Goal: Task Accomplishment & Management: Complete application form

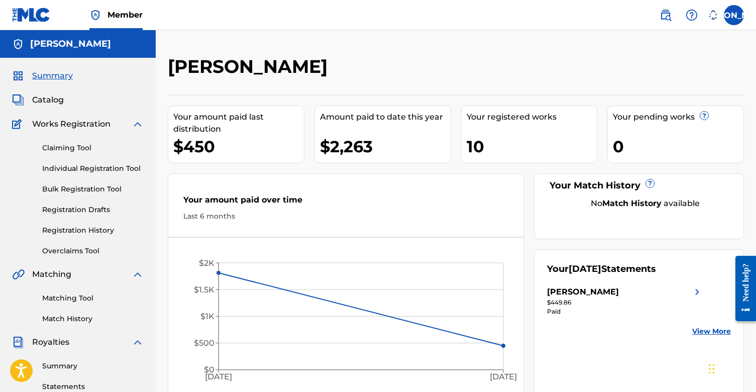
click at [60, 80] on span "Summary" at bounding box center [52, 76] width 41 height 12
click at [83, 148] on link "Claiming Tool" at bounding box center [92, 148] width 101 height 11
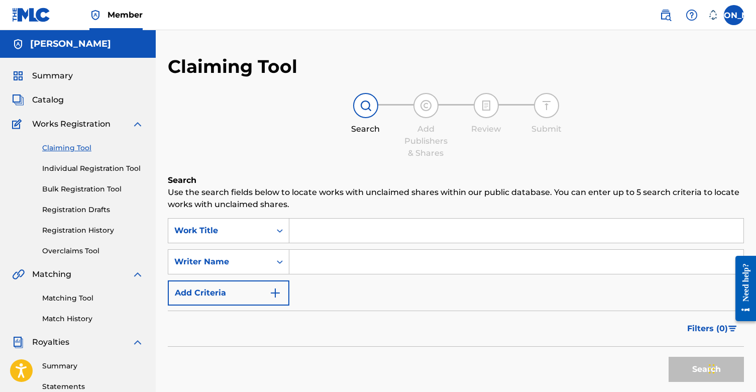
scroll to position [126, 0]
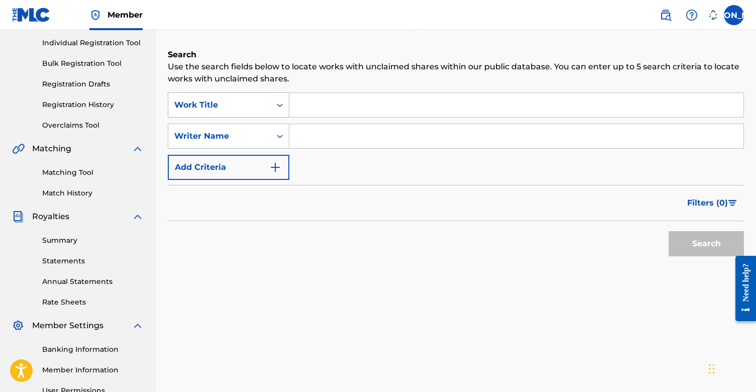
click at [267, 101] on div "Work Title" at bounding box center [219, 104] width 102 height 19
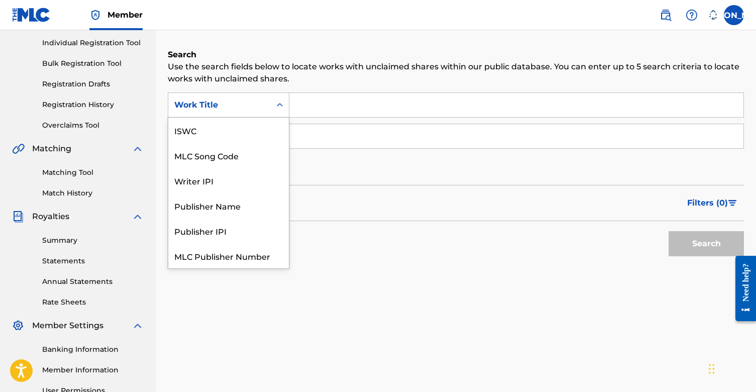
scroll to position [25, 0]
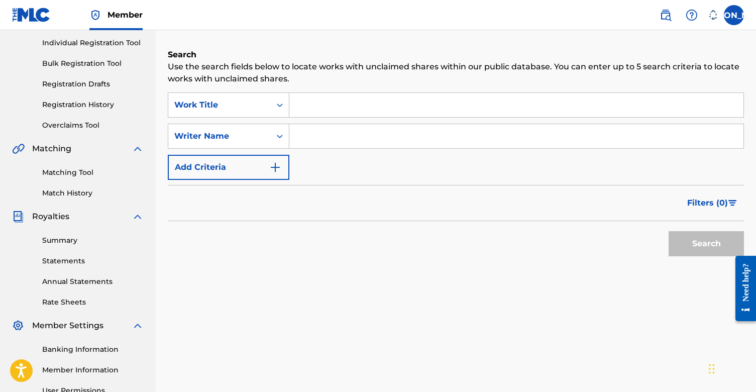
click at [322, 101] on input "Search Form" at bounding box center [516, 105] width 454 height 24
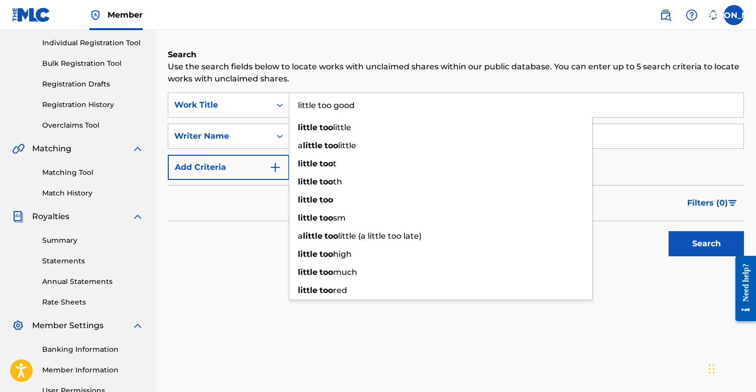
type input "little too good"
click at [706, 244] on button "Search" at bounding box center [706, 243] width 75 height 25
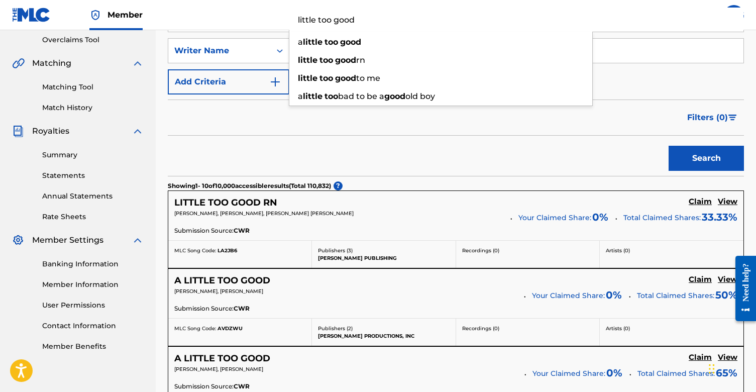
scroll to position [301, 0]
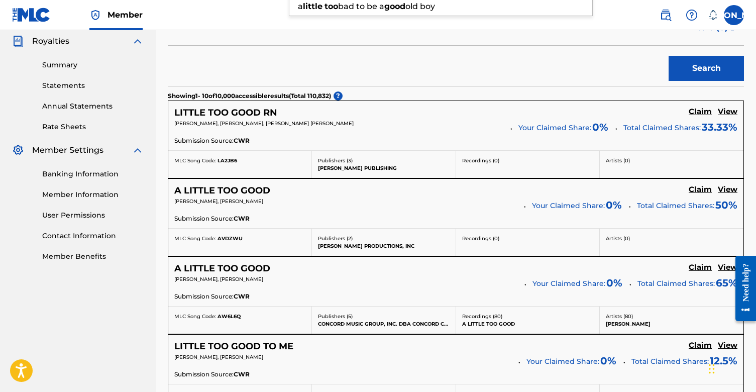
click at [265, 271] on h5 "A LITTLE TOO GOOD" at bounding box center [222, 269] width 96 height 12
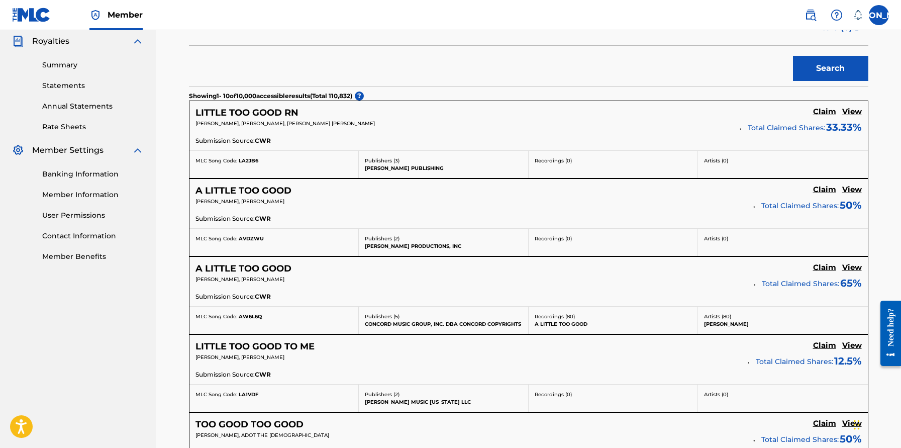
scroll to position [314, 0]
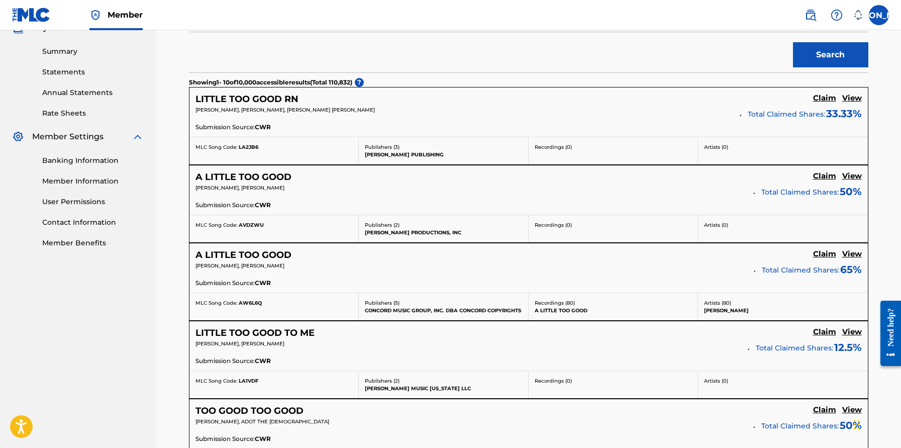
click at [755, 103] on h5 "Claim" at bounding box center [824, 98] width 23 height 10
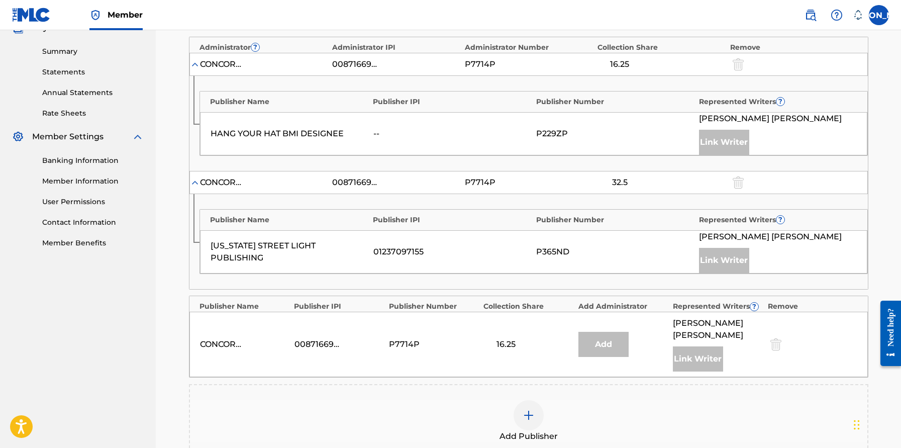
scroll to position [338, 0]
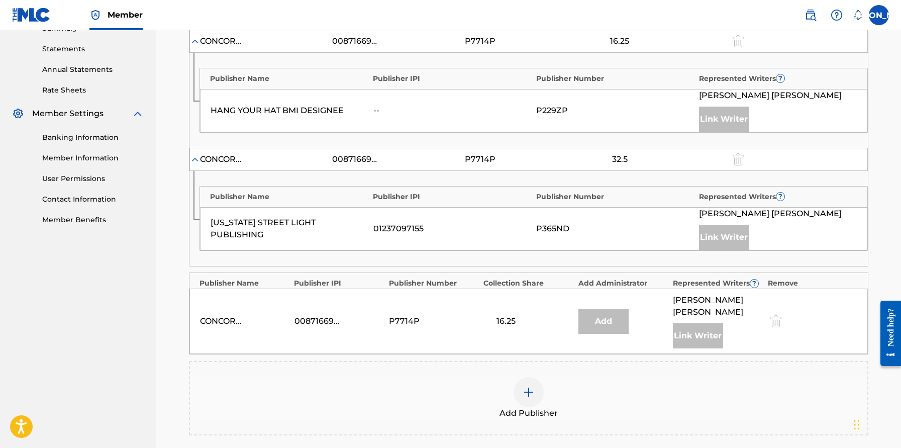
click at [536, 377] on div at bounding box center [528, 392] width 30 height 30
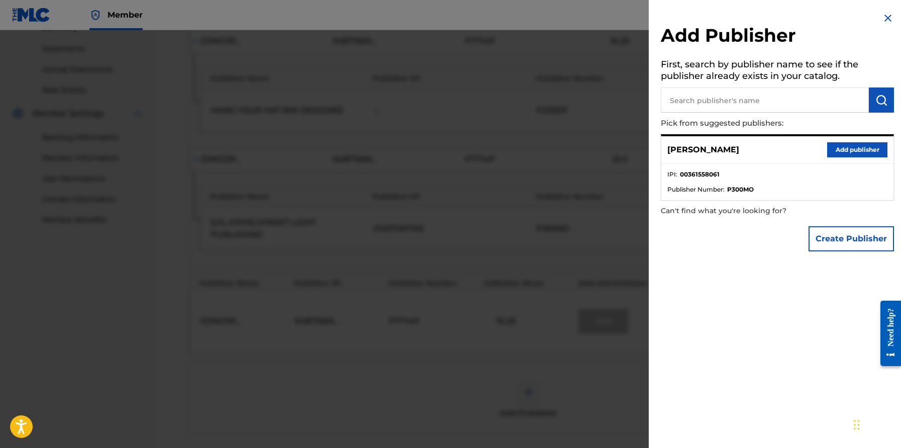
click at [755, 147] on button "Add publisher" at bounding box center [857, 149] width 60 height 15
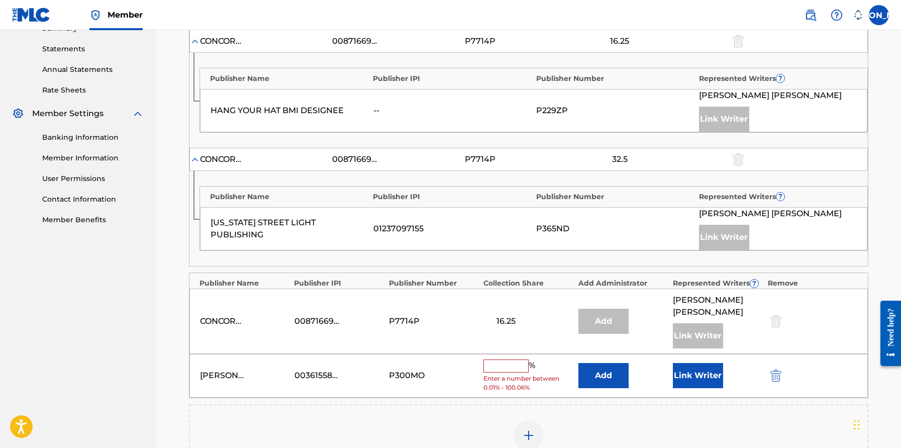
click at [506, 359] on input "text" at bounding box center [505, 365] width 45 height 13
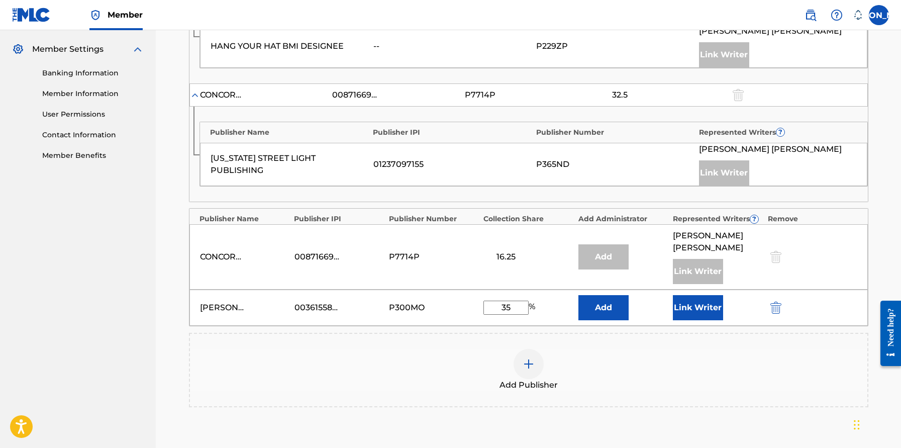
scroll to position [510, 0]
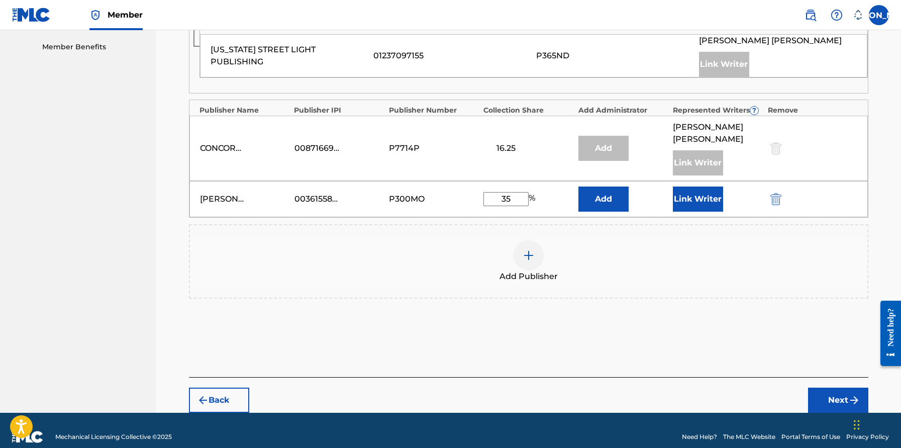
type input "35"
click at [714, 189] on button "Link Writer" at bounding box center [698, 198] width 50 height 25
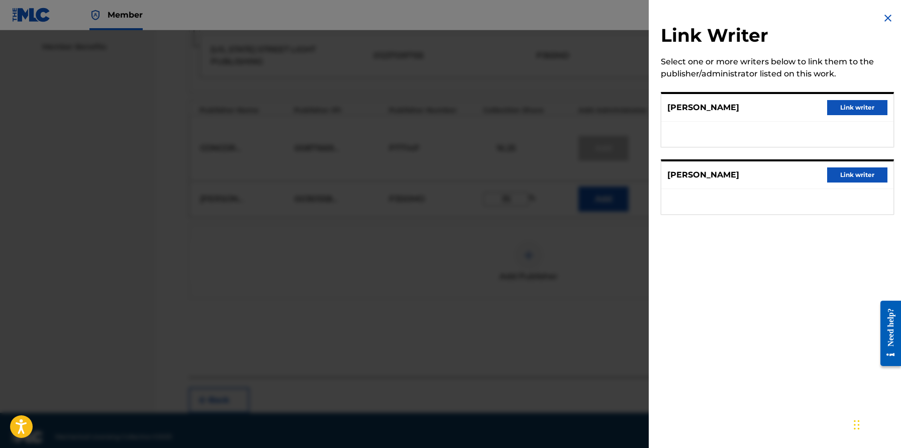
click at [755, 108] on button "Link writer" at bounding box center [857, 107] width 60 height 15
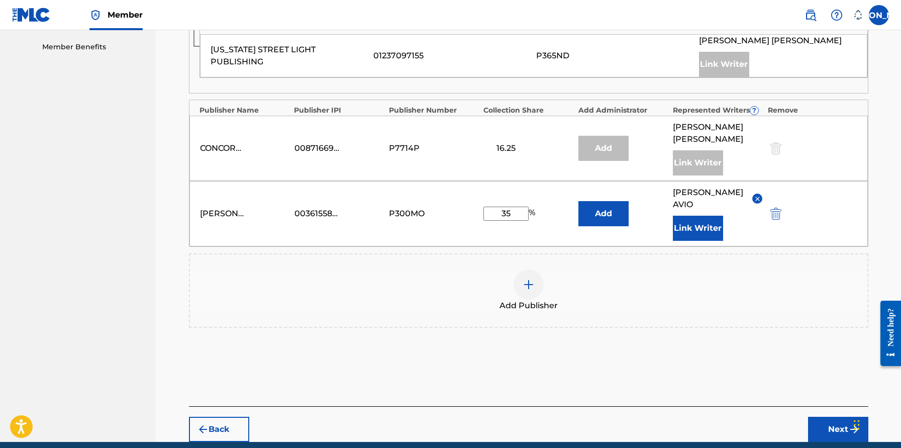
click at [755, 391] on button "Next" at bounding box center [838, 428] width 60 height 25
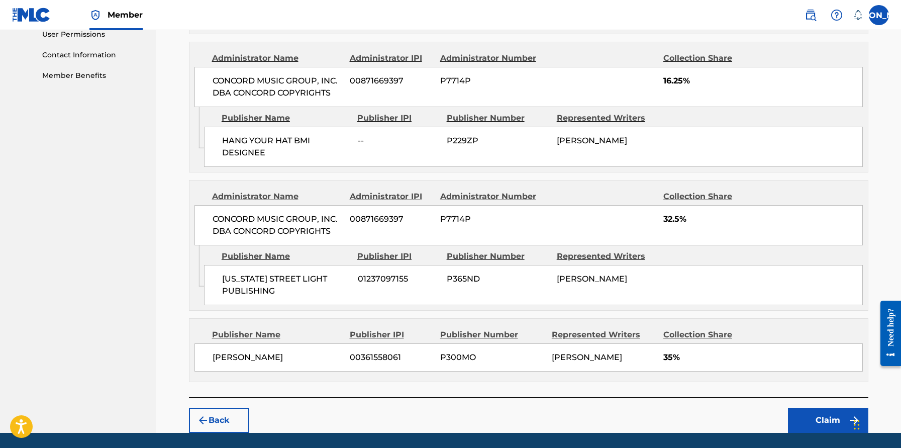
scroll to position [515, 0]
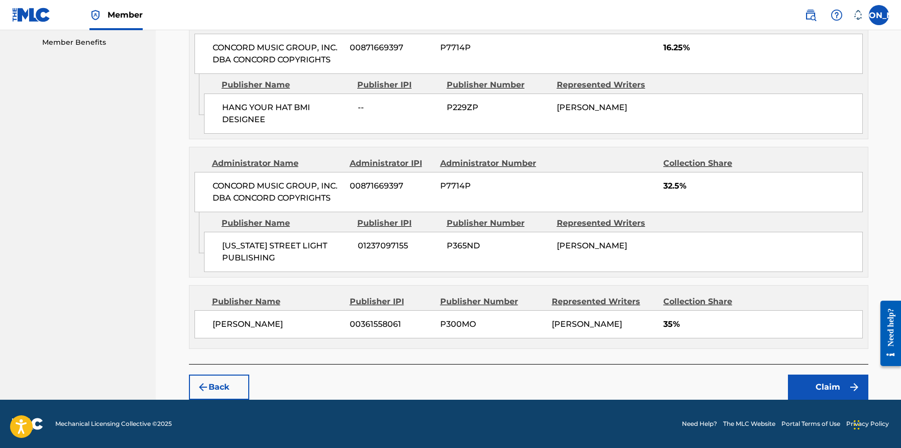
click at [755, 388] on button "Claim" at bounding box center [828, 386] width 80 height 25
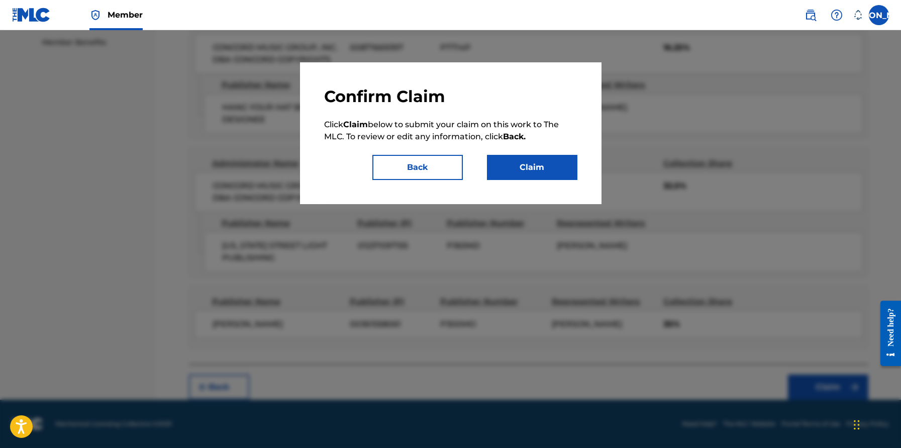
click at [532, 169] on button "Claim" at bounding box center [532, 167] width 90 height 25
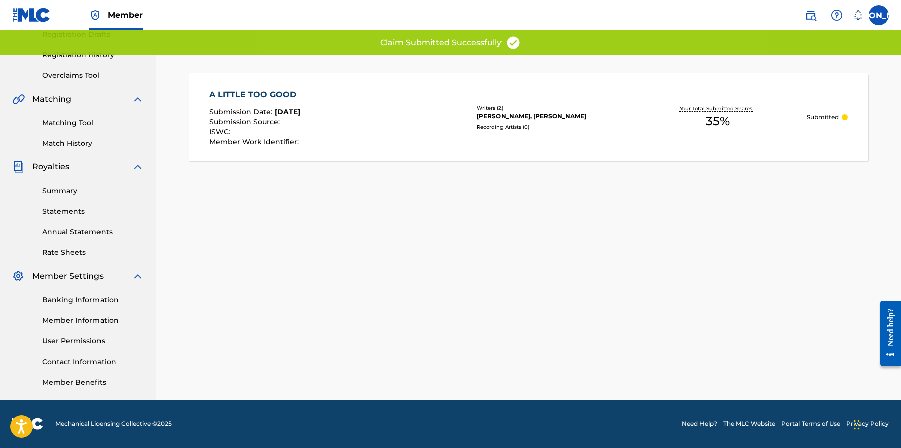
scroll to position [0, 0]
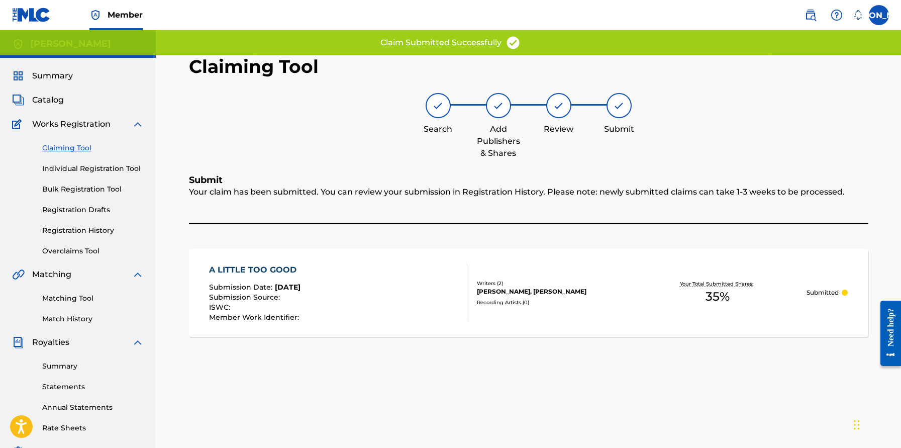
click at [65, 150] on link "Claiming Tool" at bounding box center [92, 148] width 101 height 11
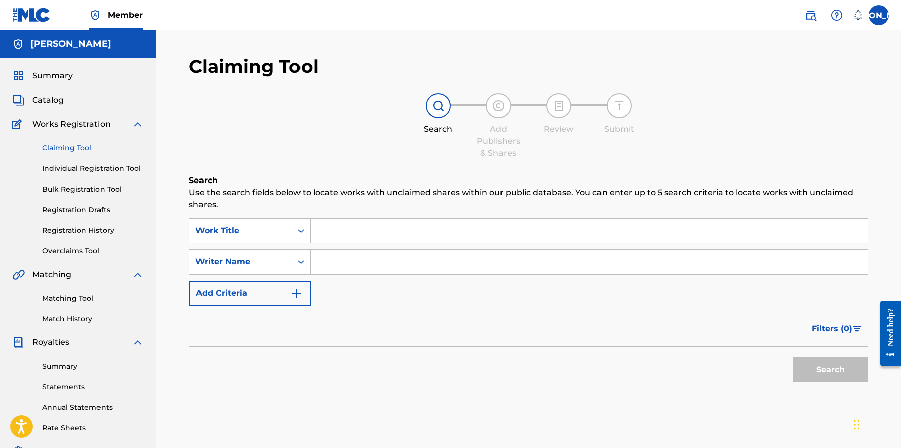
click at [382, 225] on input "Search Form" at bounding box center [588, 230] width 557 height 24
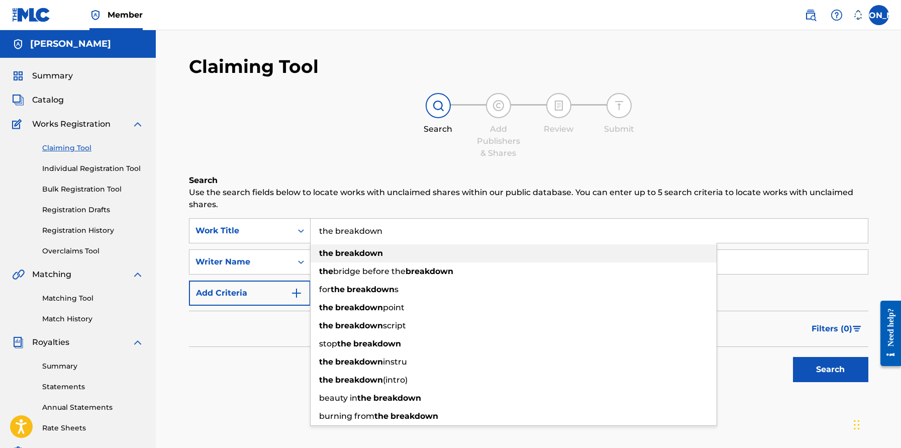
type input "the breakdown"
click at [377, 250] on strong "breakdown" at bounding box center [359, 253] width 48 height 10
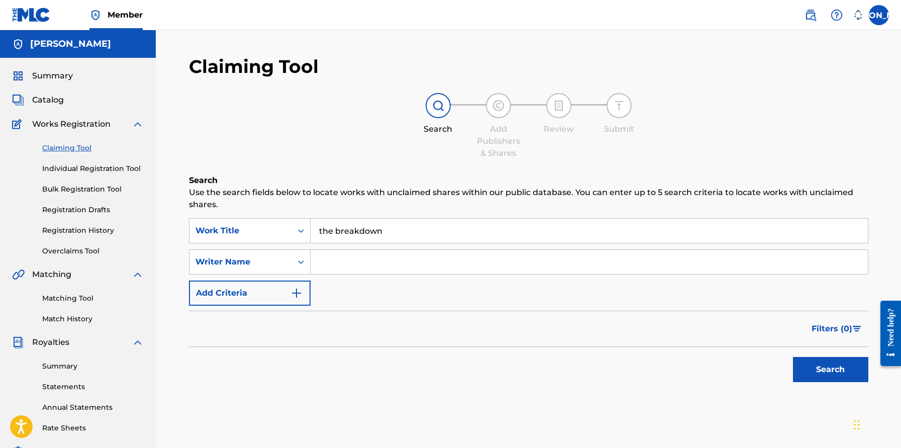
click at [755, 363] on button "Search" at bounding box center [830, 369] width 75 height 25
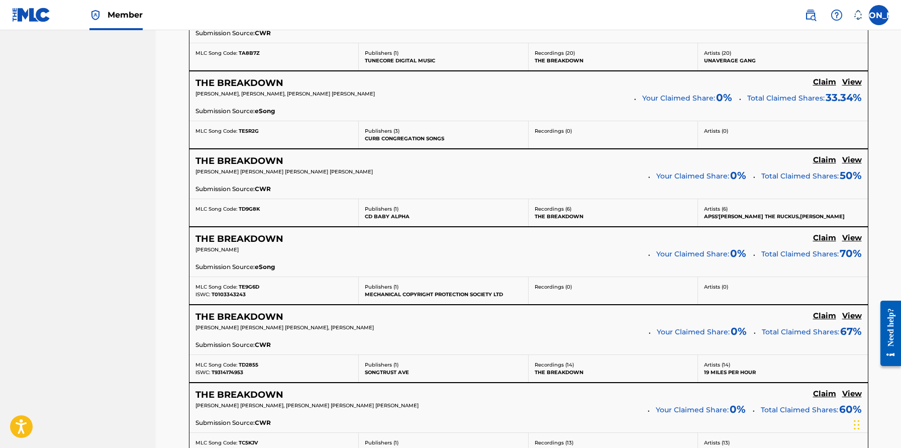
scroll to position [796, 0]
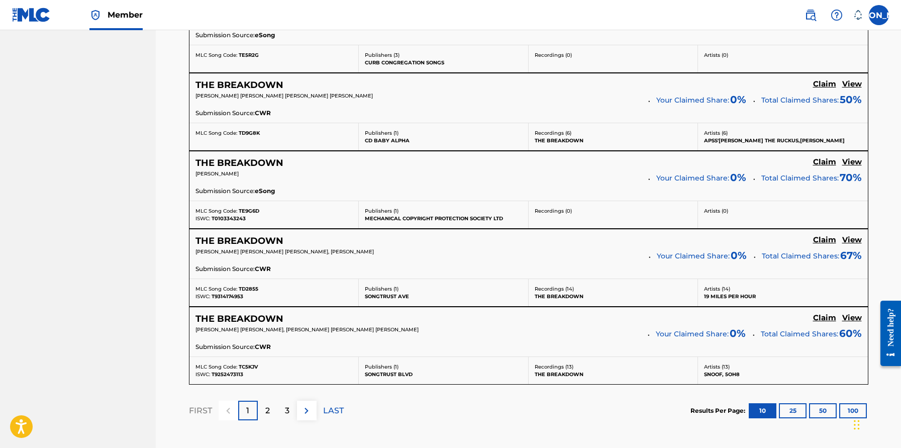
click at [265, 391] on div "2" at bounding box center [268, 410] width 20 height 20
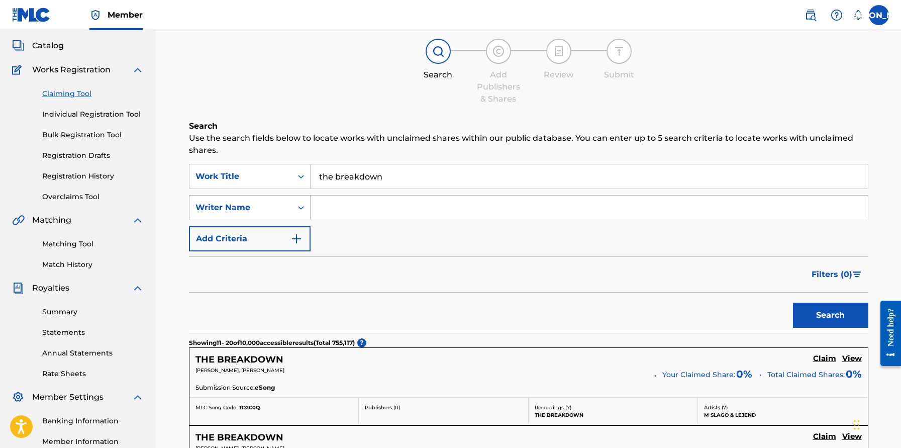
scroll to position [0, 0]
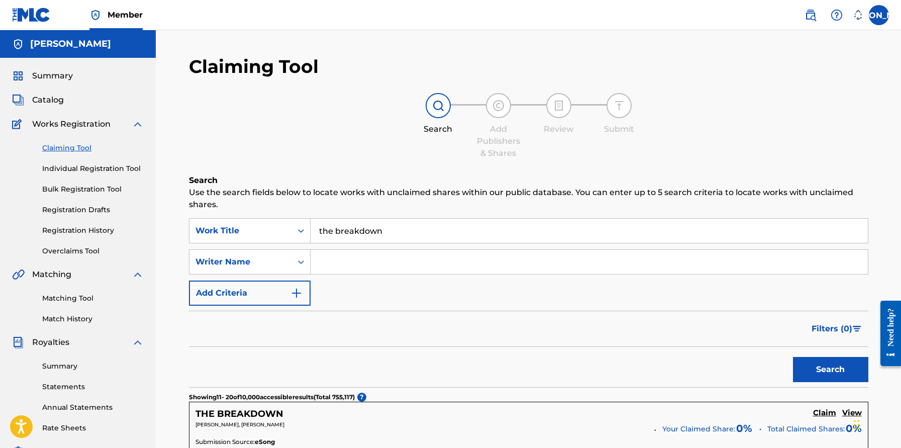
click at [341, 260] on input "Search Form" at bounding box center [588, 262] width 557 height 24
type input "[PERSON_NAME]"
click at [755, 369] on button "Search" at bounding box center [830, 369] width 75 height 25
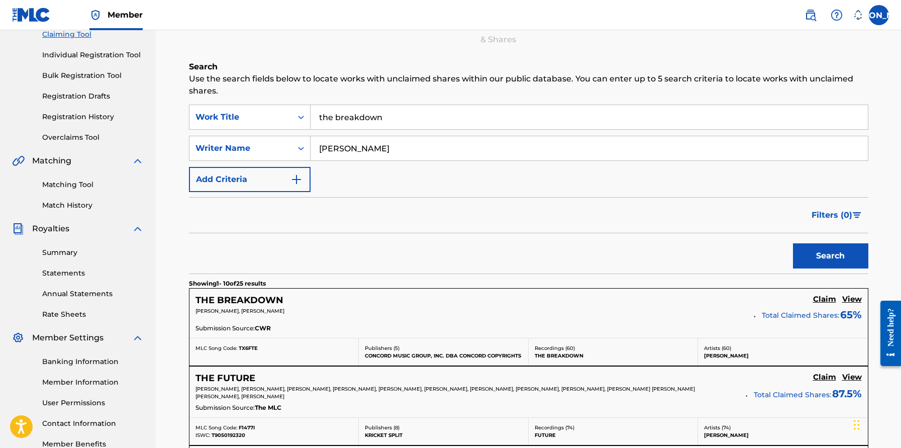
scroll to position [175, 0]
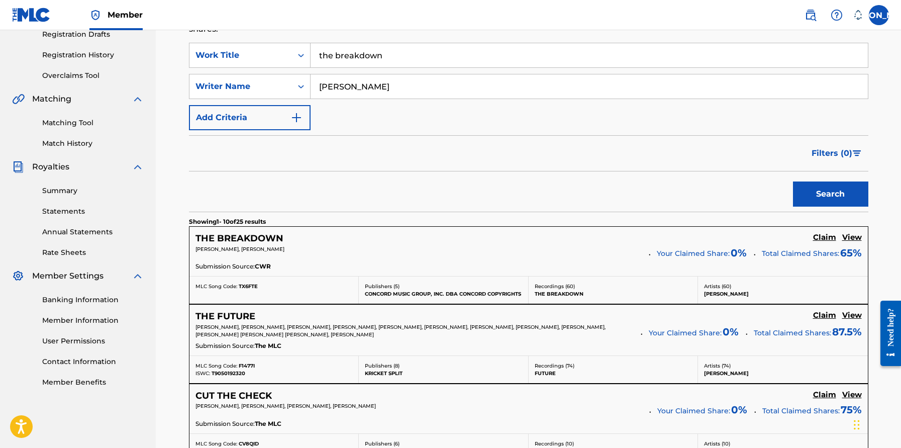
click at [755, 233] on h5 "Claim" at bounding box center [824, 238] width 23 height 10
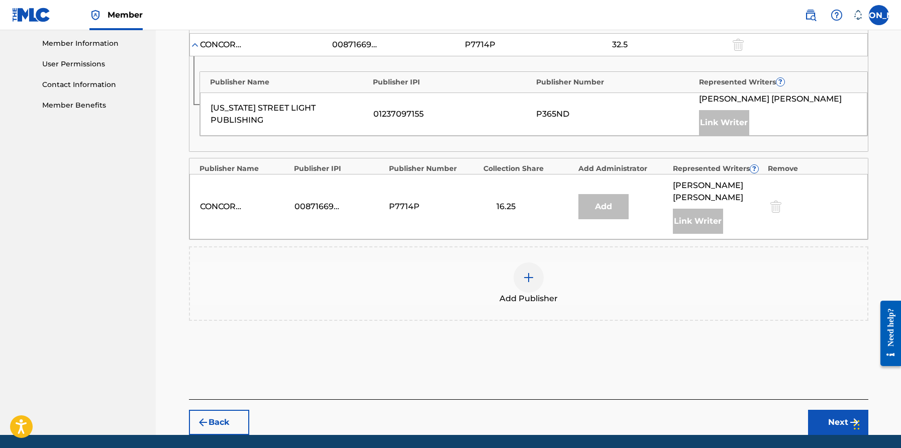
scroll to position [474, 0]
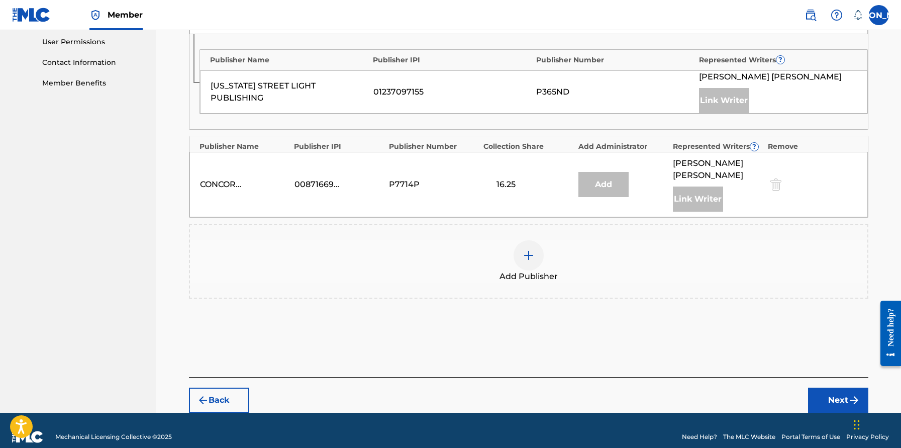
click at [521, 240] on div at bounding box center [528, 255] width 30 height 30
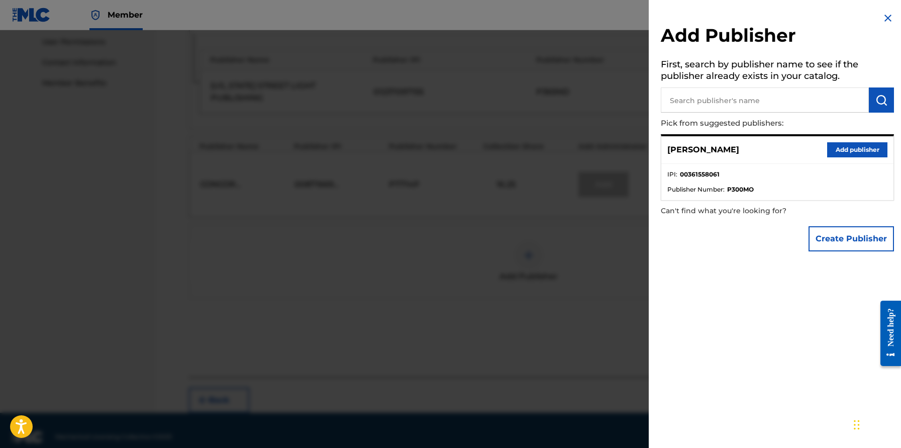
click at [755, 150] on button "Add publisher" at bounding box center [857, 149] width 60 height 15
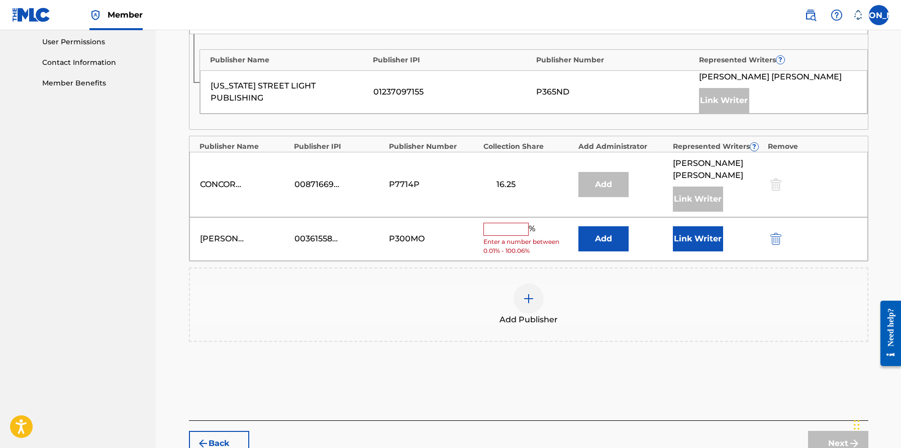
click at [510, 223] on input "text" at bounding box center [505, 229] width 45 height 13
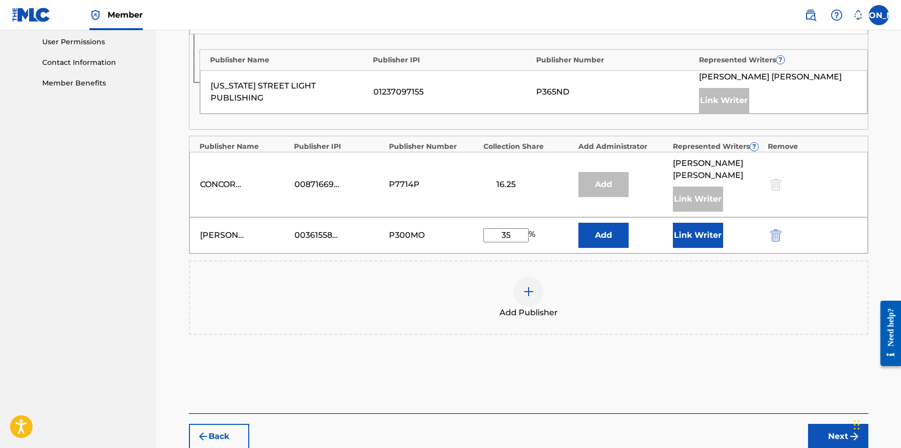
type input "35"
click at [695, 227] on button "Link Writer" at bounding box center [698, 235] width 50 height 25
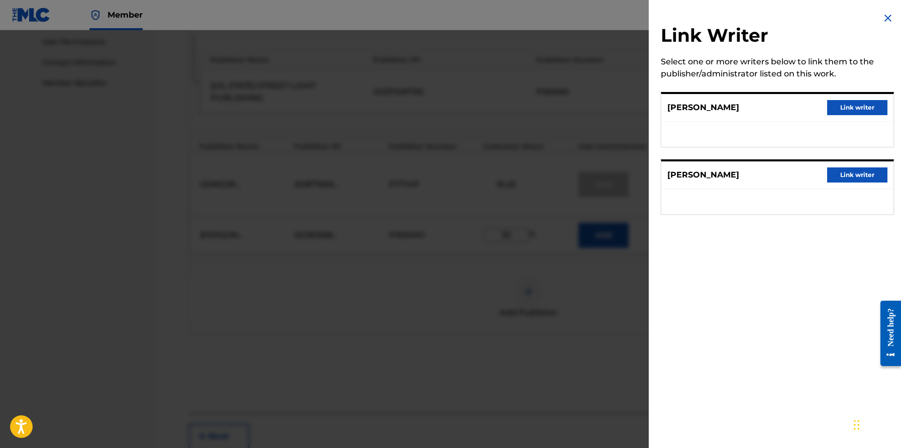
click at [755, 109] on button "Link writer" at bounding box center [857, 107] width 60 height 15
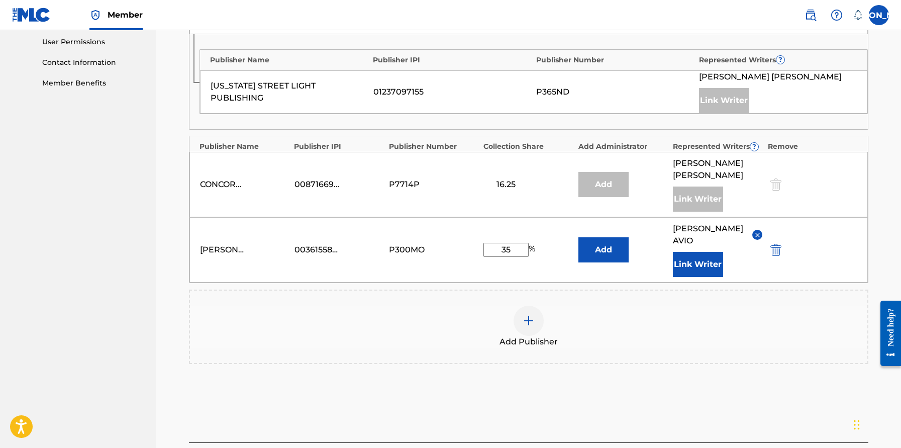
scroll to position [527, 0]
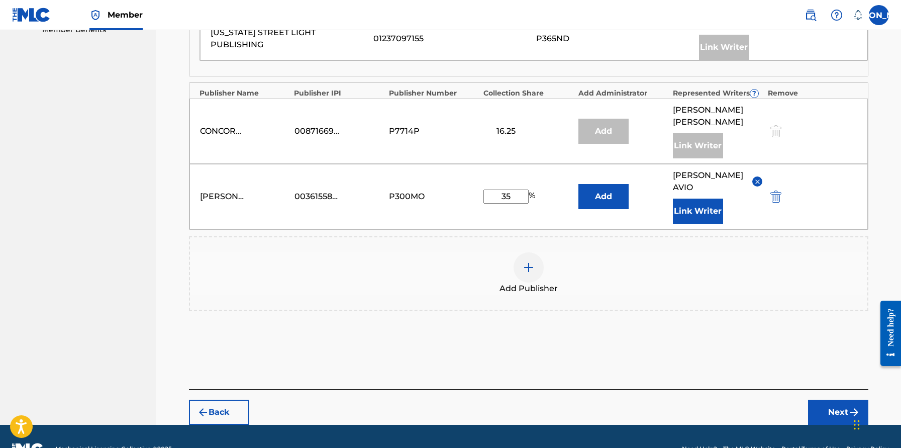
click at [755, 391] on button "Next" at bounding box center [838, 411] width 60 height 25
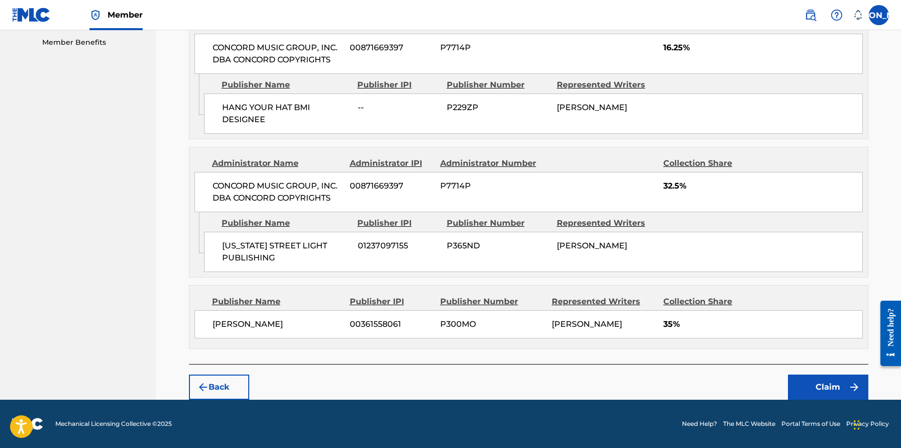
scroll to position [515, 0]
click at [755, 381] on button "Claim" at bounding box center [828, 386] width 80 height 25
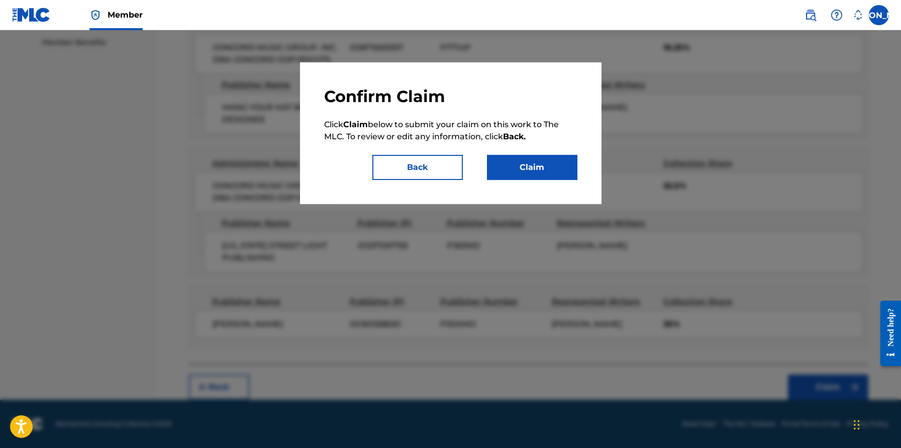
click at [533, 167] on button "Claim" at bounding box center [532, 167] width 90 height 25
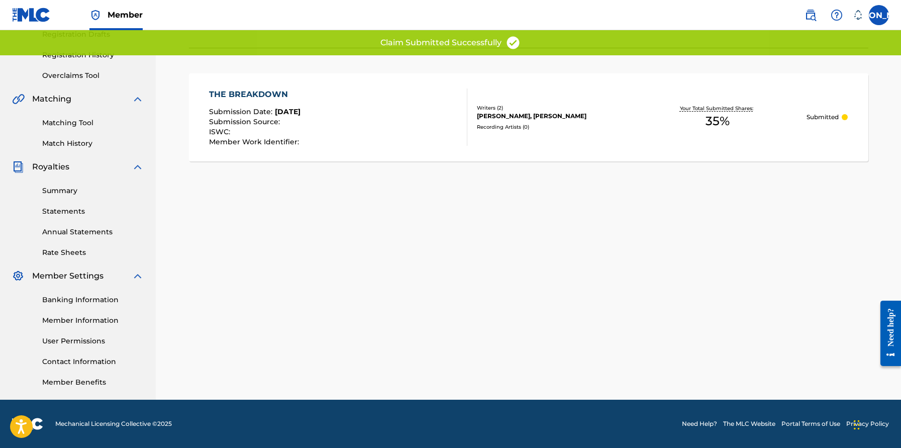
scroll to position [0, 0]
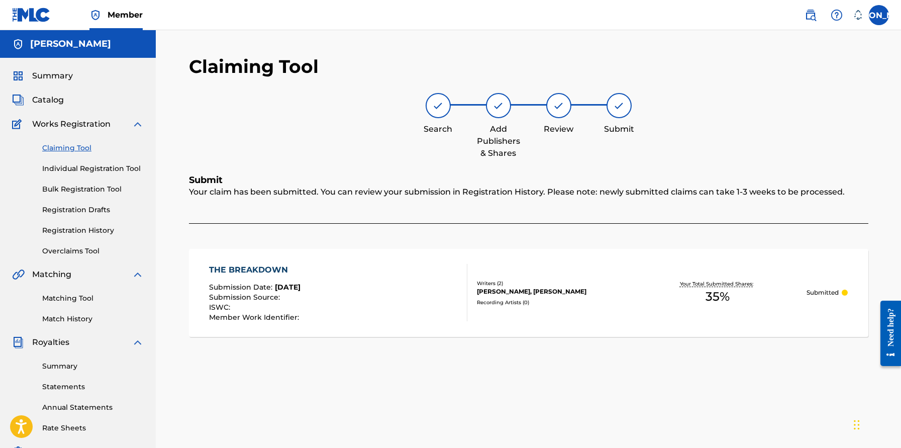
click at [74, 147] on link "Claiming Tool" at bounding box center [92, 148] width 101 height 11
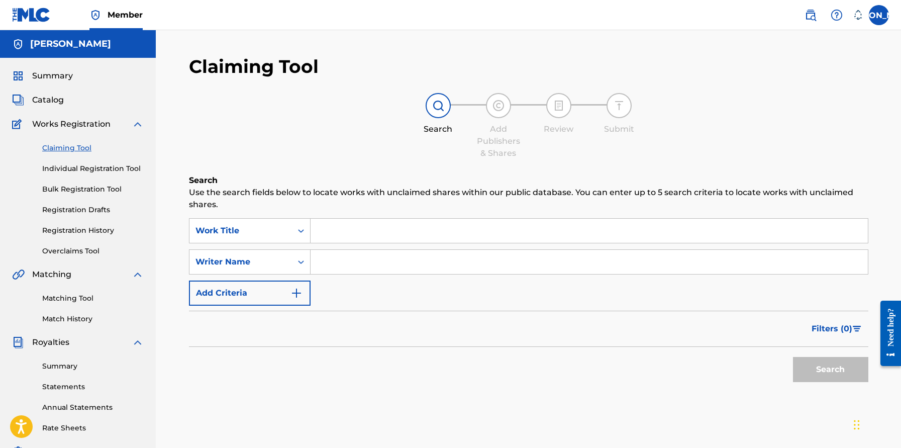
click at [372, 231] on input "Search Form" at bounding box center [588, 230] width 557 height 24
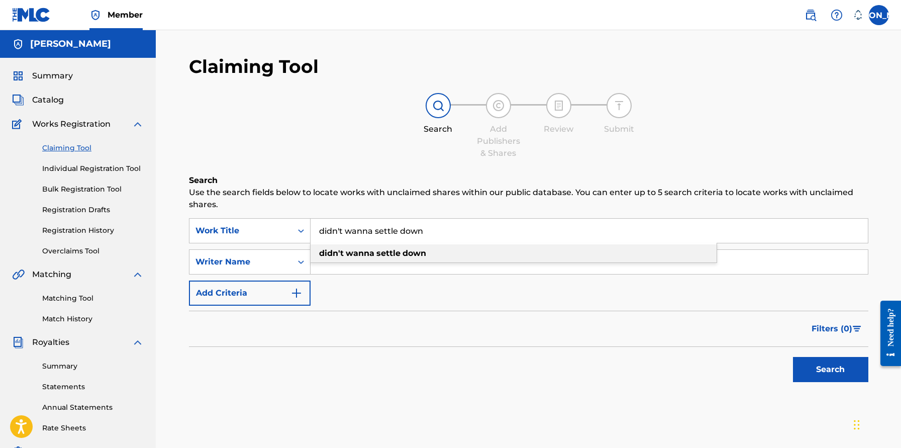
type input "didn't wanna settle down"
click at [410, 253] on strong "down" at bounding box center [414, 253] width 24 height 10
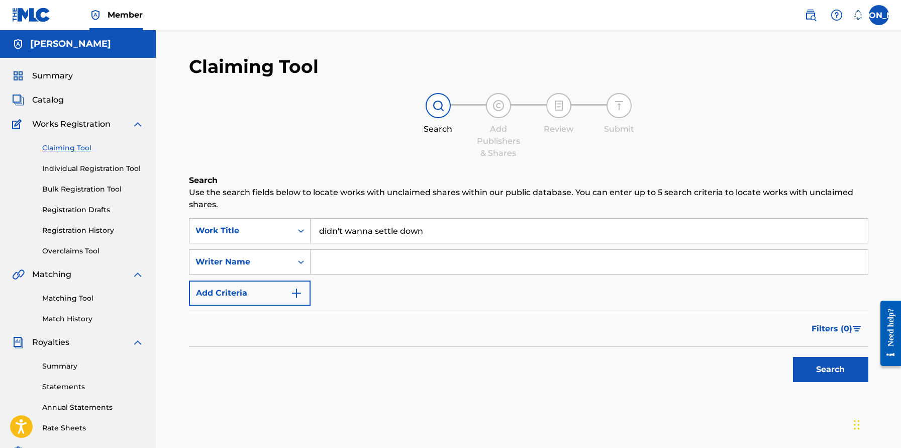
click at [755, 371] on button "Search" at bounding box center [830, 369] width 75 height 25
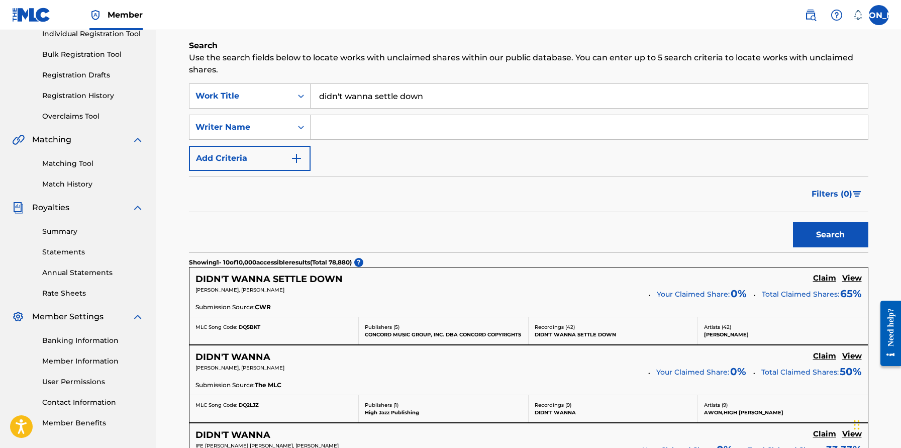
scroll to position [177, 0]
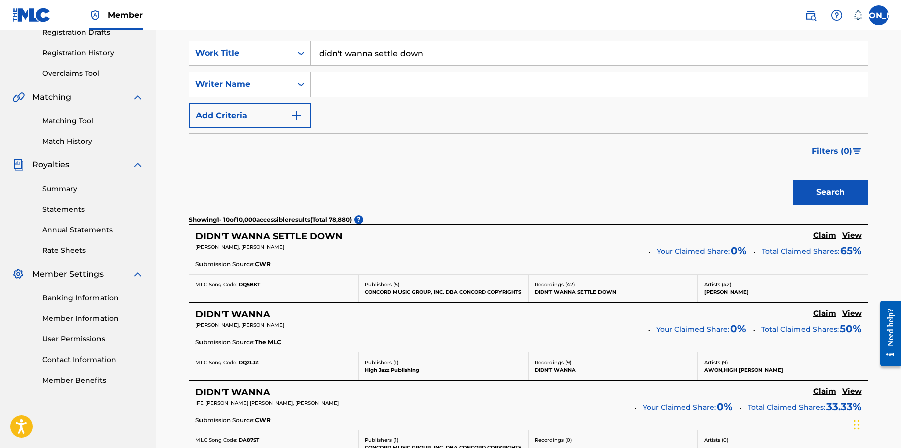
click at [755, 237] on h5 "Claim" at bounding box center [824, 236] width 23 height 10
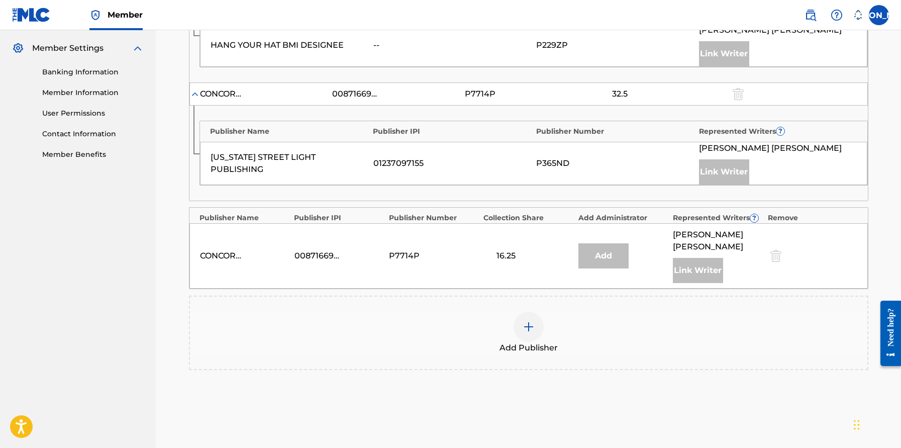
scroll to position [474, 0]
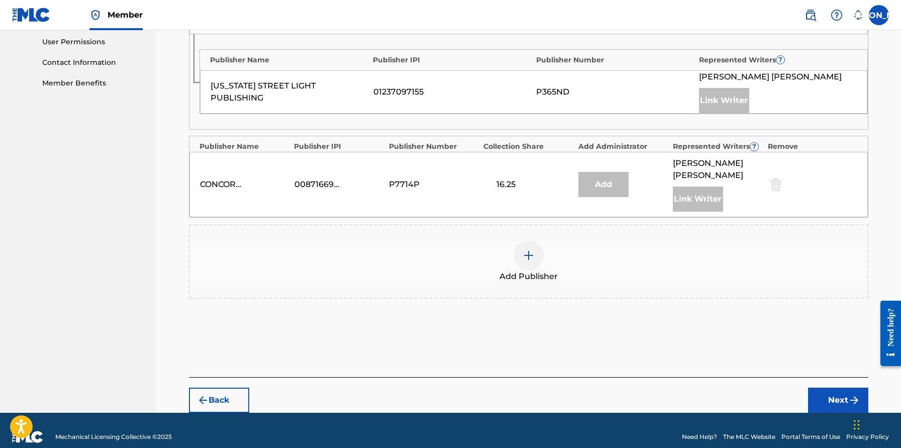
click at [532, 251] on div at bounding box center [528, 255] width 30 height 30
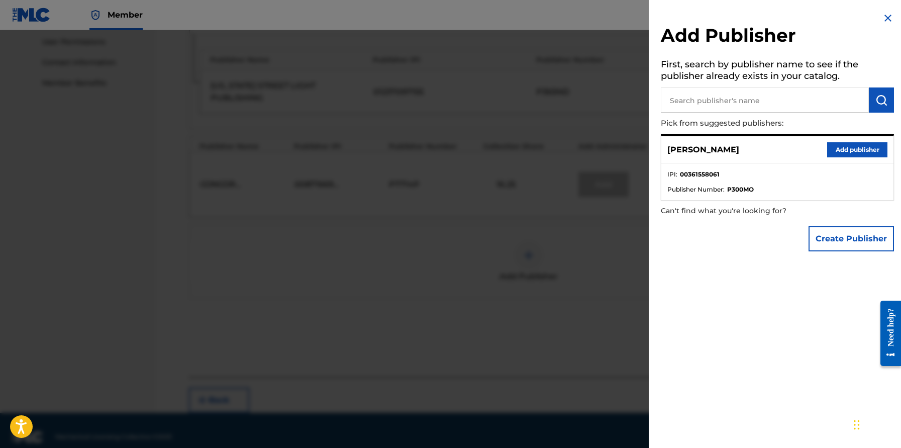
click at [755, 152] on button "Add publisher" at bounding box center [857, 149] width 60 height 15
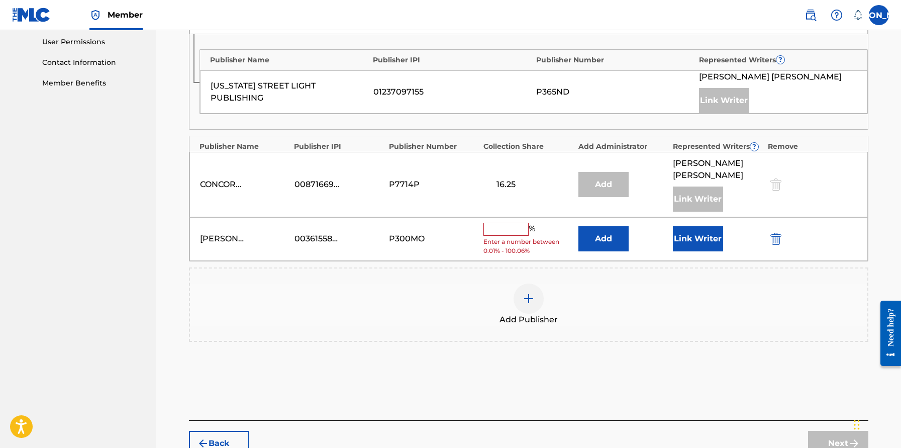
click at [519, 223] on div "%" at bounding box center [510, 229] width 54 height 13
click at [517, 223] on input "text" at bounding box center [505, 229] width 45 height 13
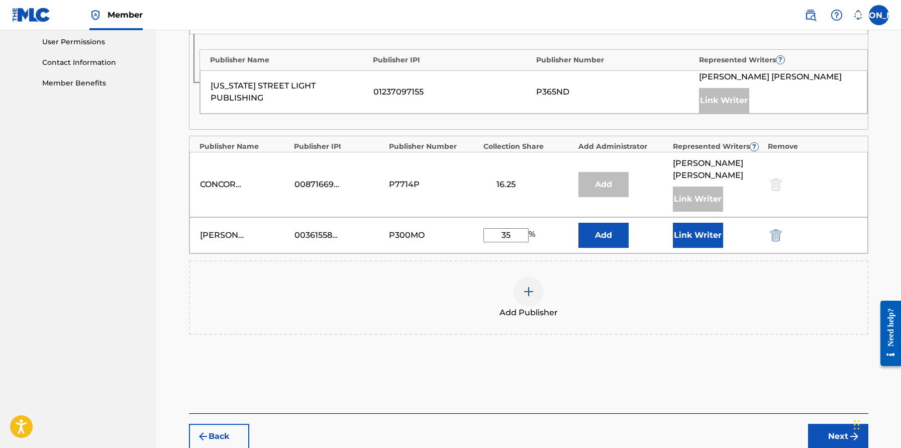
type input "35"
click at [708, 227] on button "Link Writer" at bounding box center [698, 235] width 50 height 25
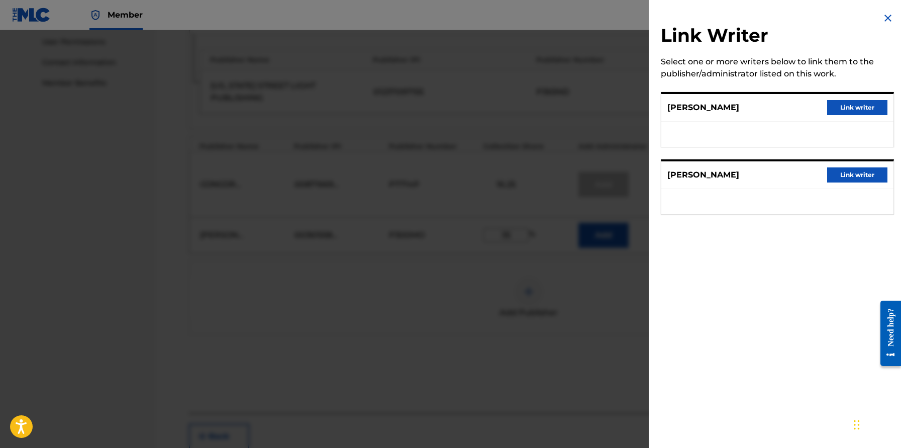
click at [755, 107] on button "Link writer" at bounding box center [857, 107] width 60 height 15
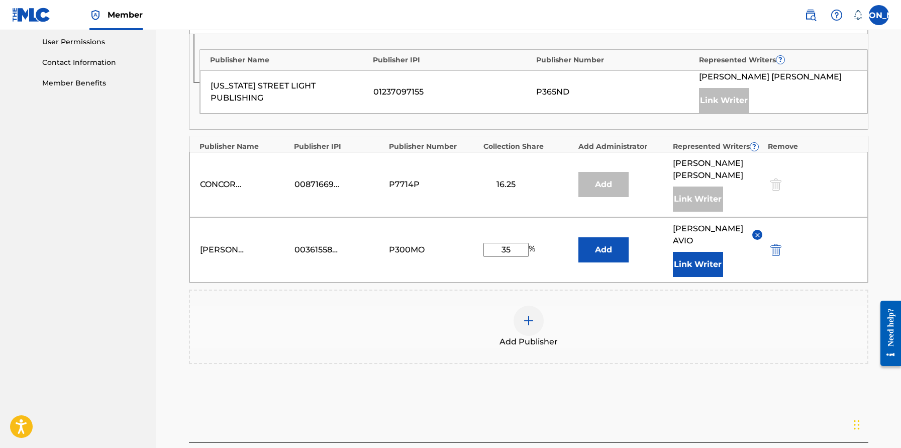
scroll to position [527, 0]
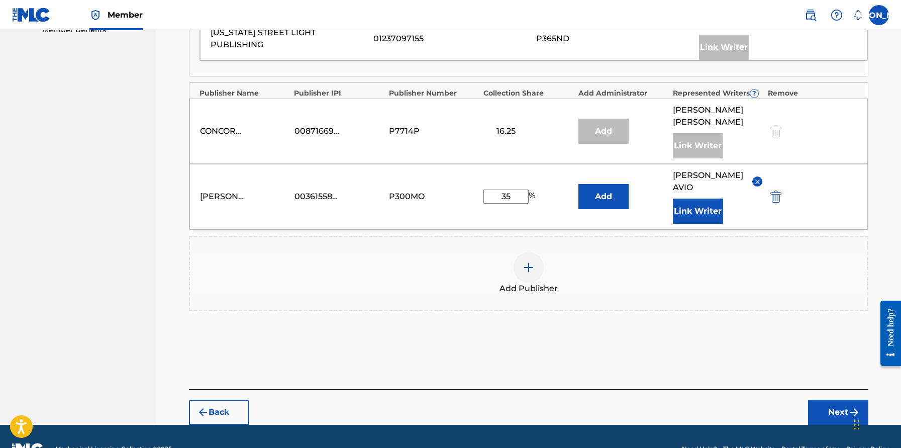
click at [755, 391] on button "Next" at bounding box center [838, 411] width 60 height 25
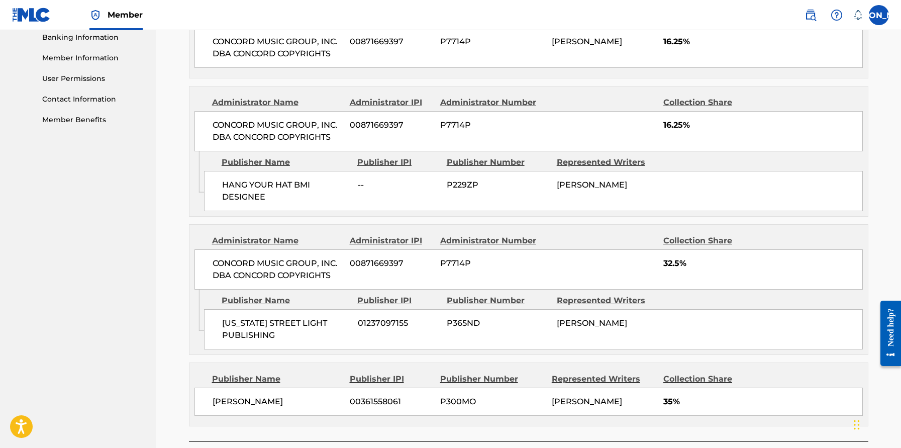
scroll to position [498, 0]
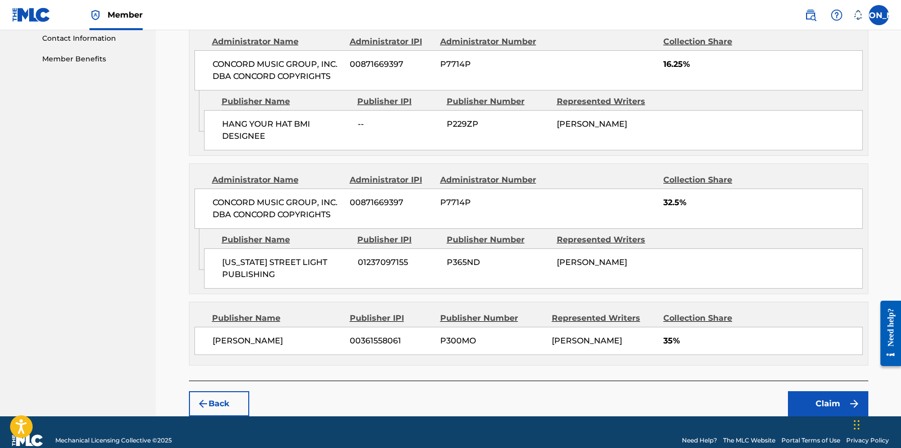
click at [755, 391] on button "Claim" at bounding box center [828, 403] width 80 height 25
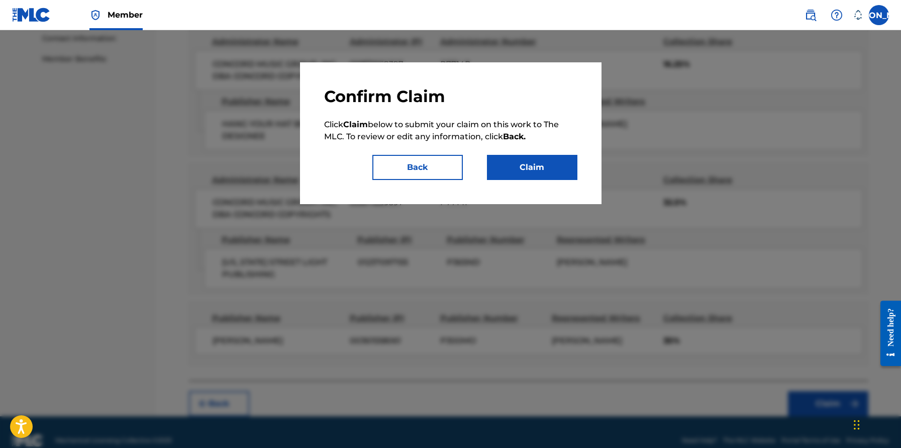
click at [539, 169] on button "Claim" at bounding box center [532, 167] width 90 height 25
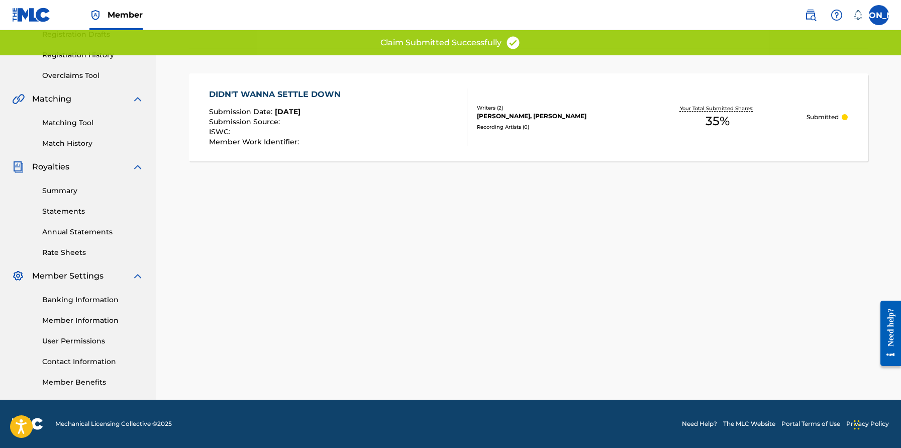
scroll to position [0, 0]
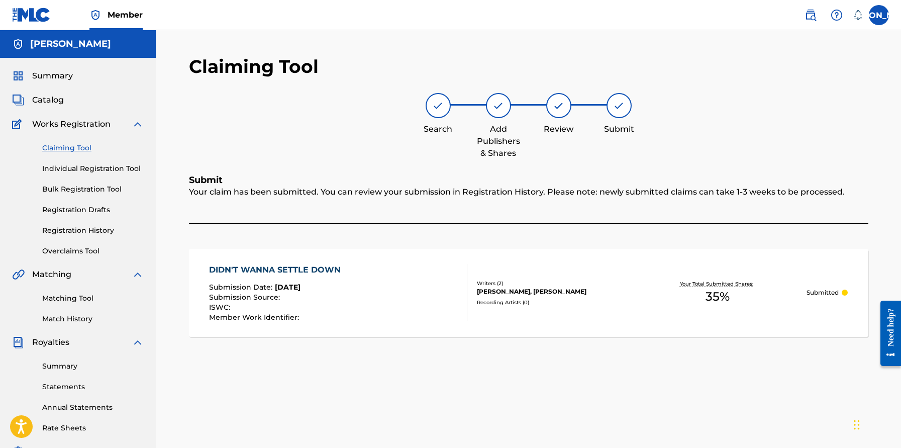
click at [60, 147] on link "Claiming Tool" at bounding box center [92, 148] width 101 height 11
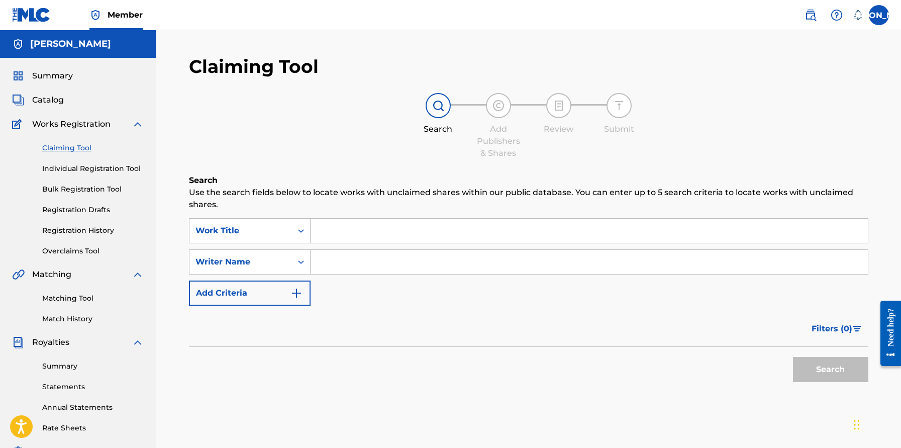
click at [353, 219] on input "Search Form" at bounding box center [588, 230] width 557 height 24
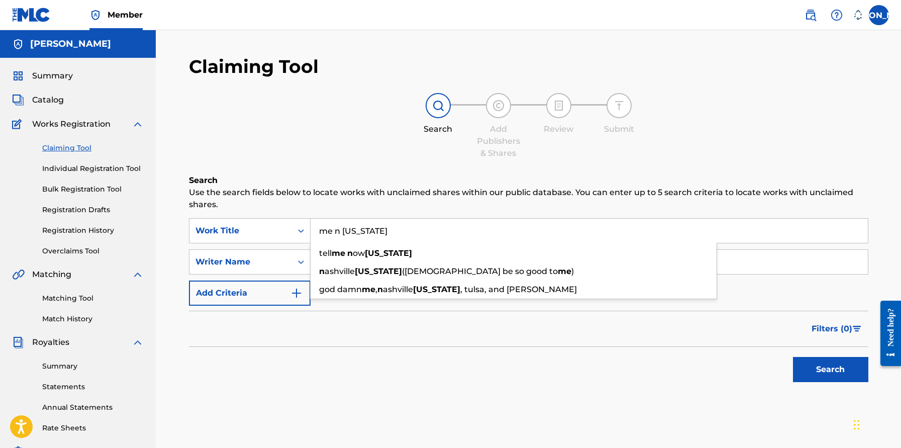
click at [755, 371] on button "Search" at bounding box center [830, 369] width 75 height 25
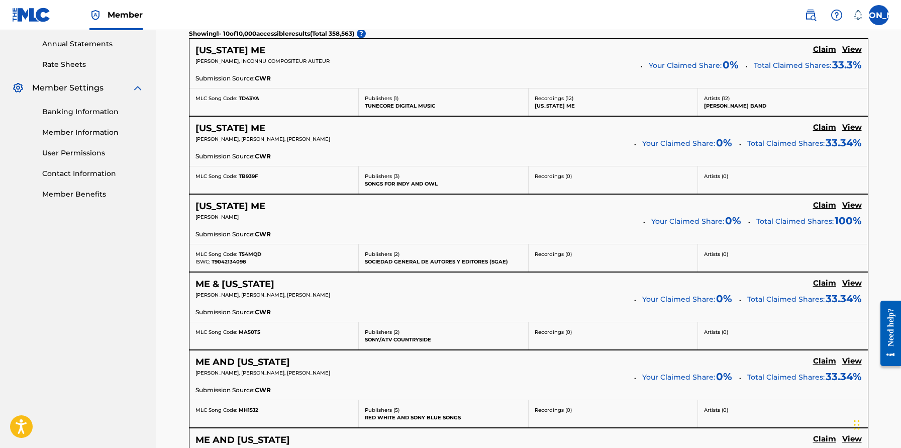
scroll to position [56, 0]
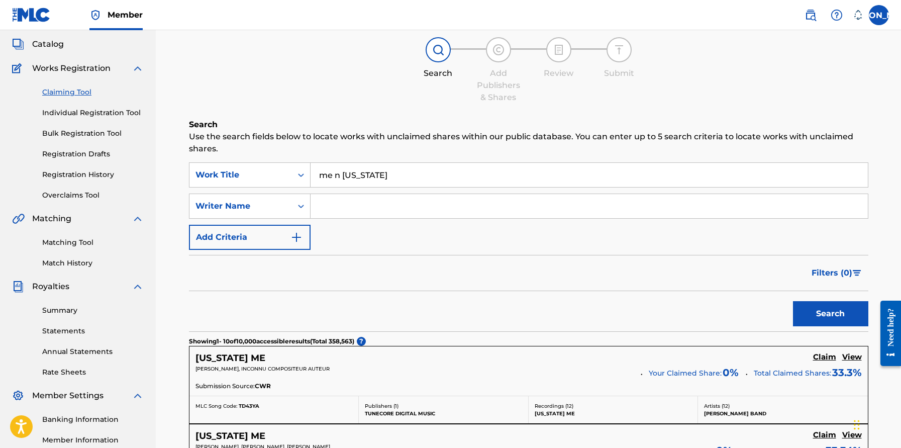
click at [336, 170] on input "me n [US_STATE]" at bounding box center [588, 175] width 557 height 24
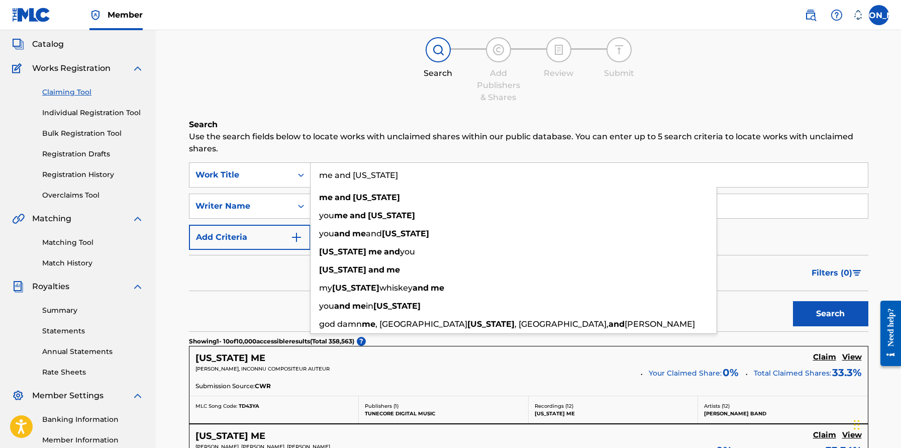
type input "me and [US_STATE]"
click at [300, 87] on div "Search Add Publishers & Shares Review Submit" at bounding box center [528, 70] width 679 height 66
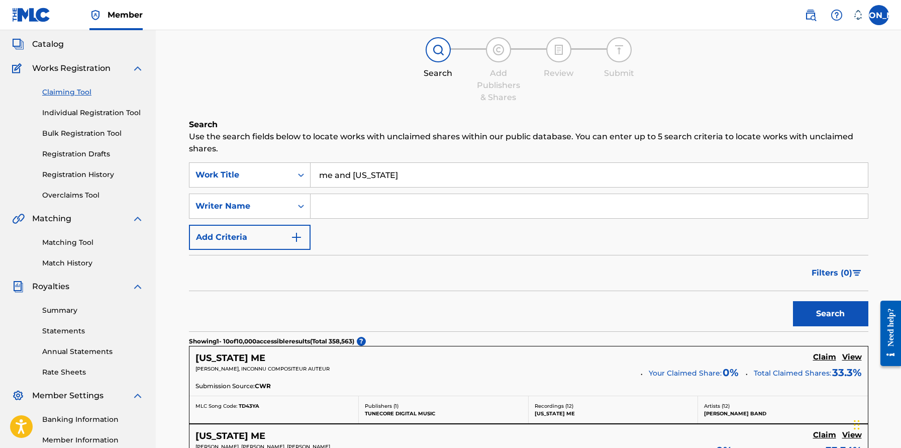
click at [345, 206] on input "Search Form" at bounding box center [588, 206] width 557 height 24
type input "[PERSON_NAME]"
click at [755, 313] on button "Search" at bounding box center [830, 313] width 75 height 25
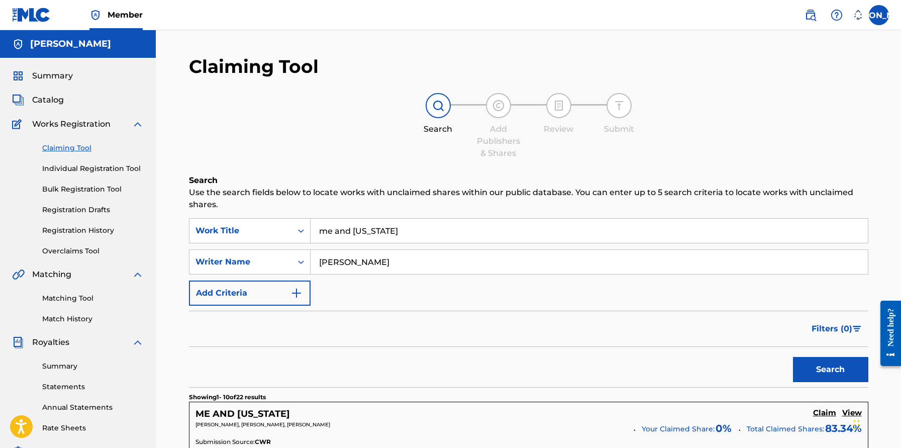
scroll to position [24, 0]
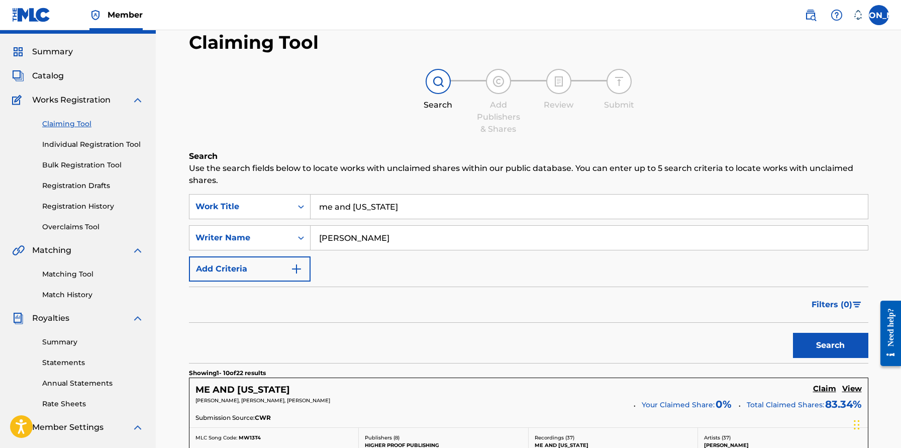
click at [419, 197] on input "me and [US_STATE]" at bounding box center [588, 206] width 557 height 24
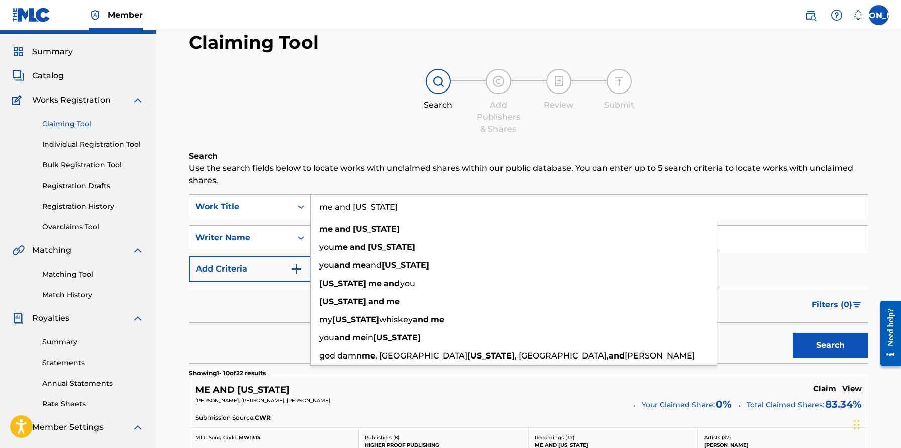
click at [423, 207] on input "me and [US_STATE]" at bounding box center [588, 206] width 557 height 24
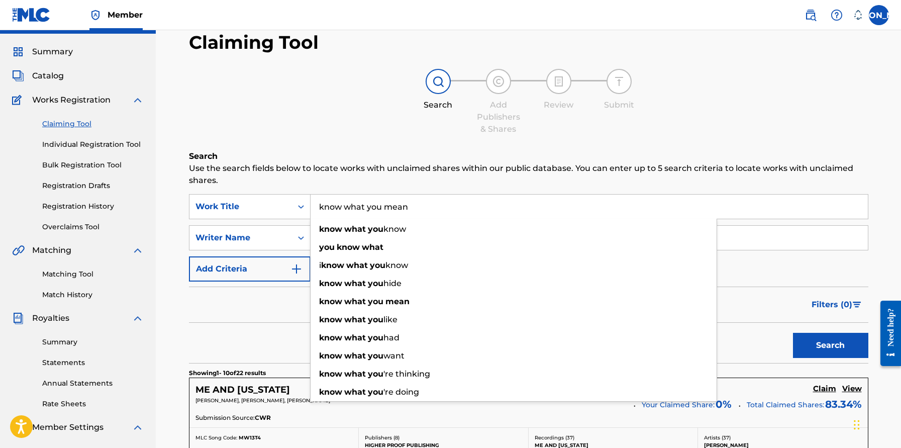
type input "know what you mean"
click at [755, 345] on button "Search" at bounding box center [830, 345] width 75 height 25
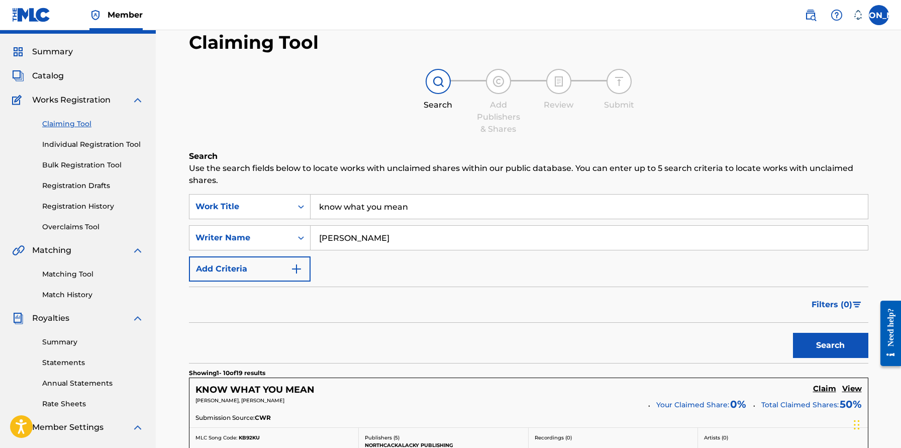
scroll to position [138, 0]
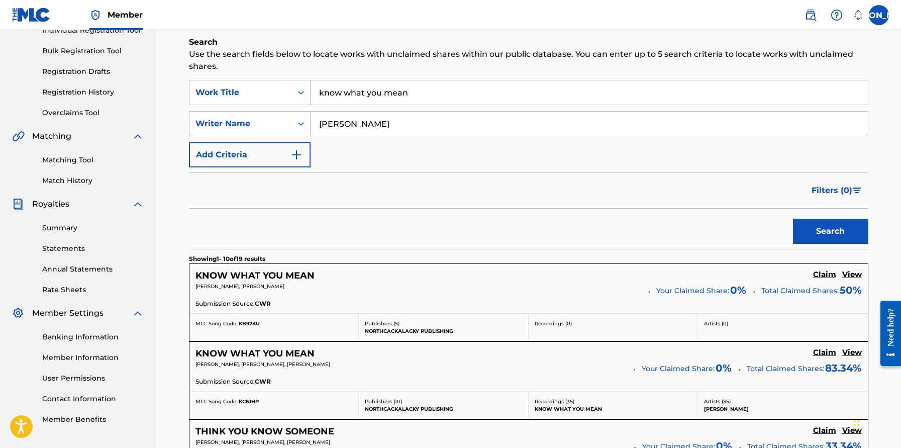
click at [263, 271] on h5 "KNOW WHAT YOU MEAN" at bounding box center [254, 276] width 119 height 12
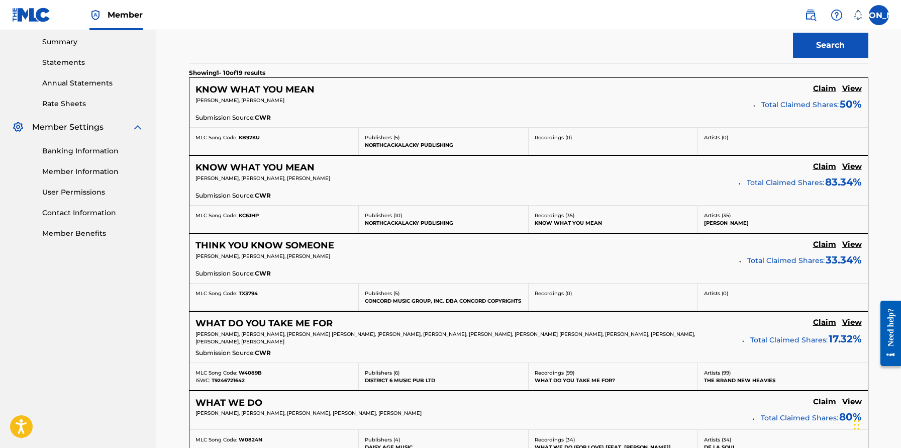
scroll to position [230, 0]
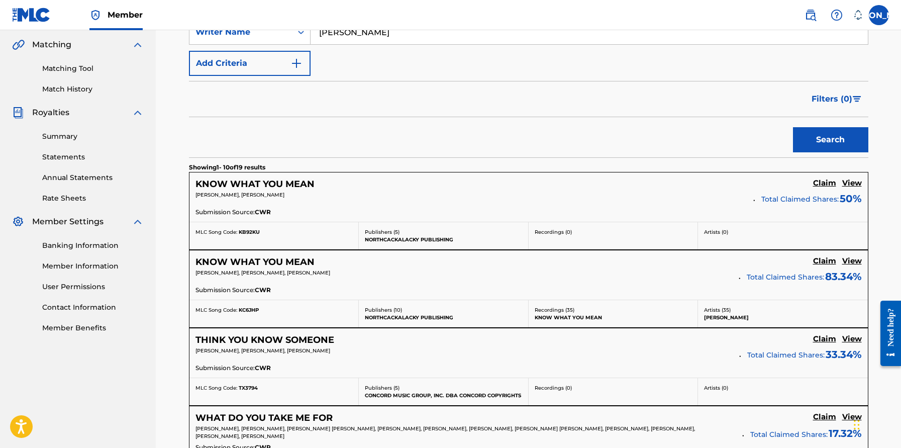
click at [356, 152] on div "Search" at bounding box center [528, 137] width 679 height 40
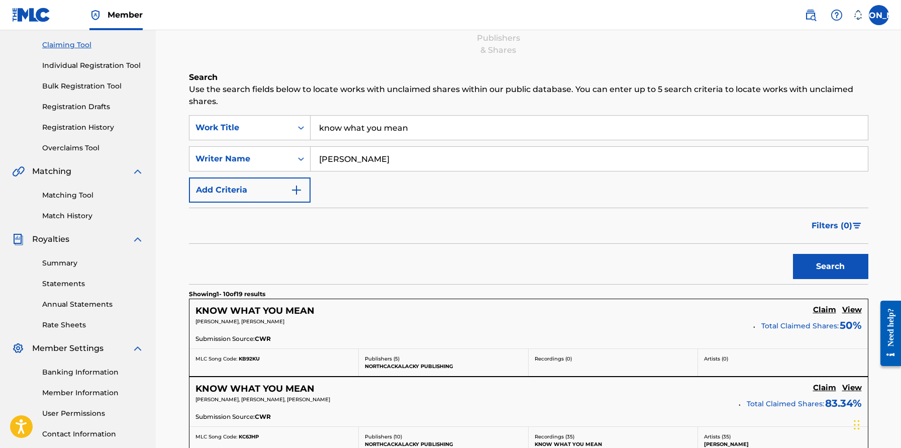
scroll to position [0, 0]
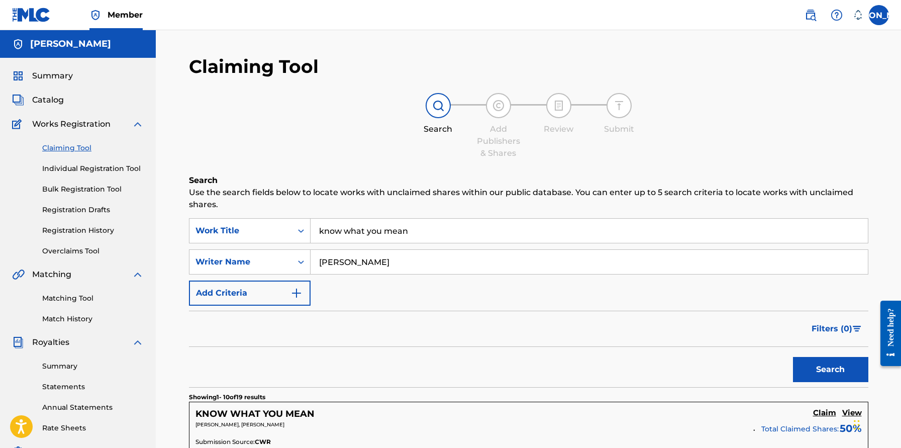
drag, startPoint x: 701, startPoint y: 105, endPoint x: 692, endPoint y: 112, distance: 11.9
click at [701, 105] on div "Search Add Publishers & Shares Review Submit" at bounding box center [528, 126] width 679 height 66
click at [447, 221] on input "know what you mean" at bounding box center [588, 230] width 557 height 24
click at [76, 71] on div "Summary" at bounding box center [78, 76] width 132 height 12
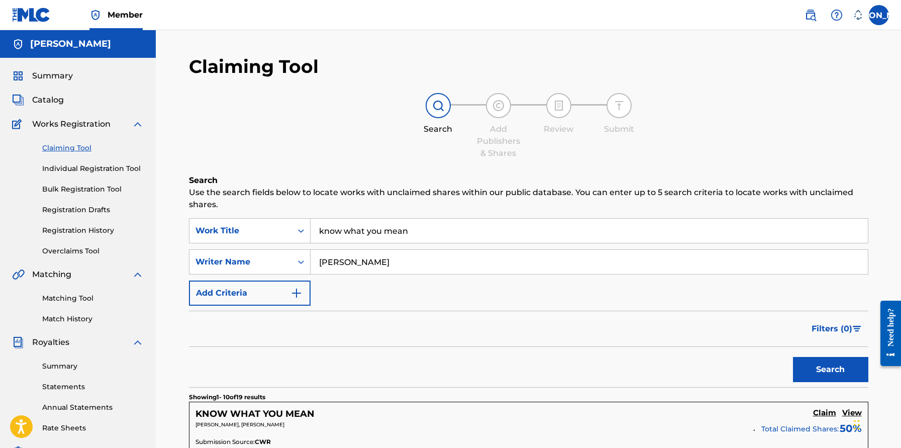
click at [59, 75] on span "Summary" at bounding box center [52, 76] width 41 height 12
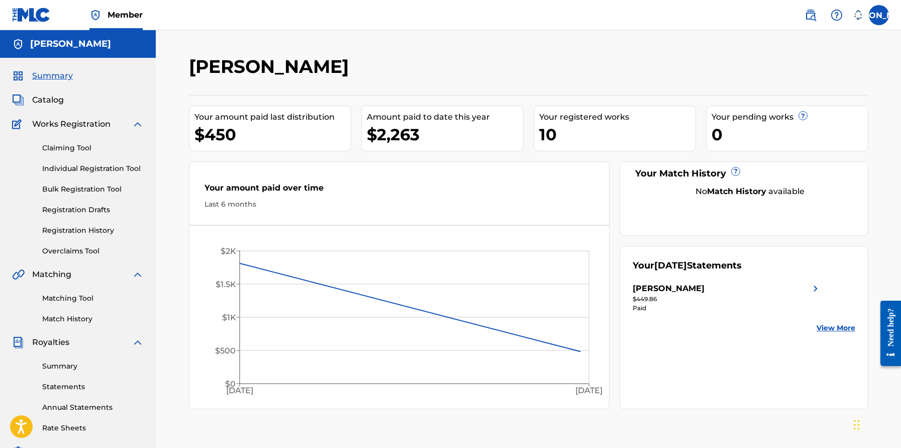
click at [38, 102] on span "Catalog" at bounding box center [48, 100] width 32 height 12
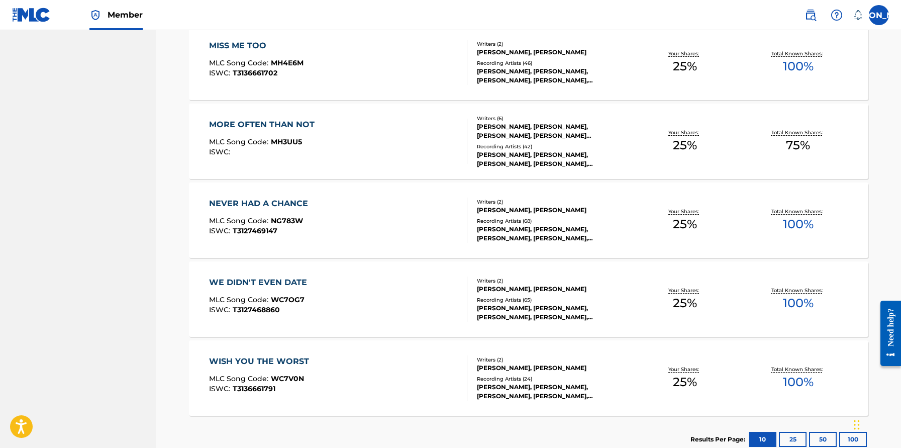
scroll to position [698, 0]
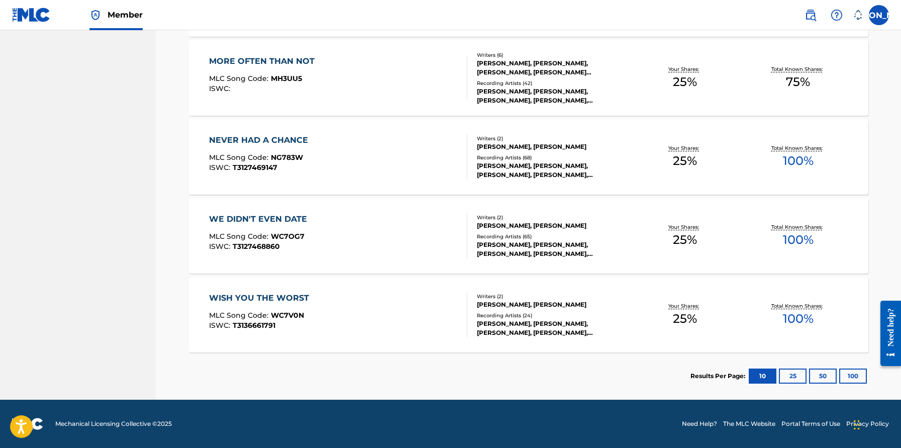
click at [755, 373] on button "25" at bounding box center [793, 375] width 28 height 15
click at [755, 372] on button "50" at bounding box center [823, 375] width 28 height 15
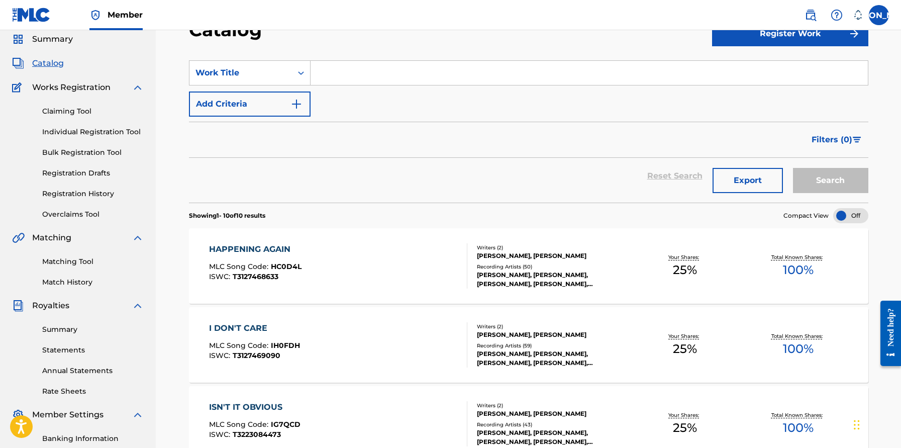
scroll to position [0, 0]
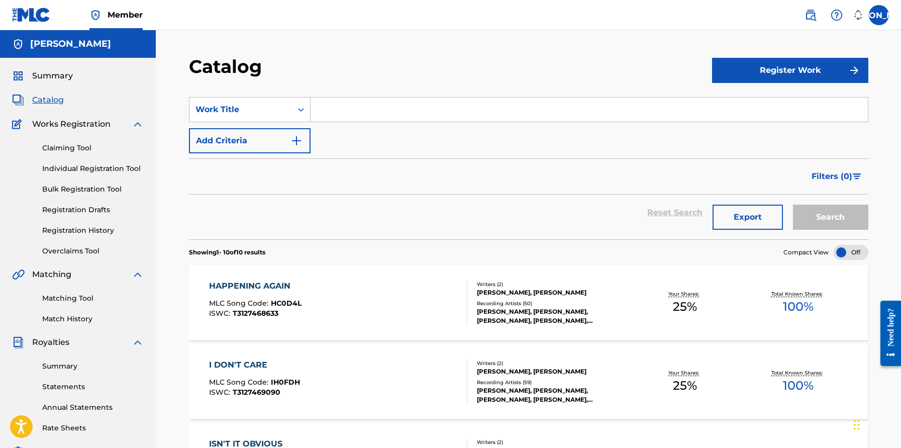
click at [582, 107] on input "Search Form" at bounding box center [588, 109] width 557 height 24
type input "overgrown"
click at [285, 139] on button "Add Criteria" at bounding box center [250, 140] width 122 height 25
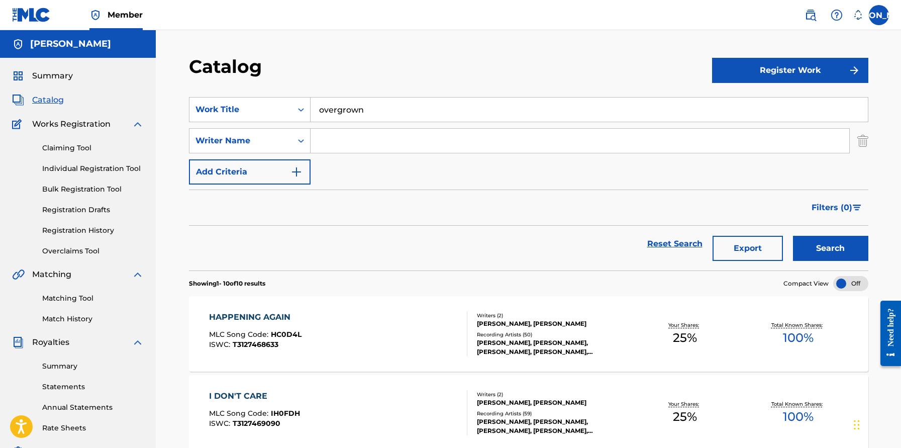
click at [440, 139] on input "Search Form" at bounding box center [579, 141] width 538 height 24
click at [755, 248] on button "Search" at bounding box center [830, 248] width 75 height 25
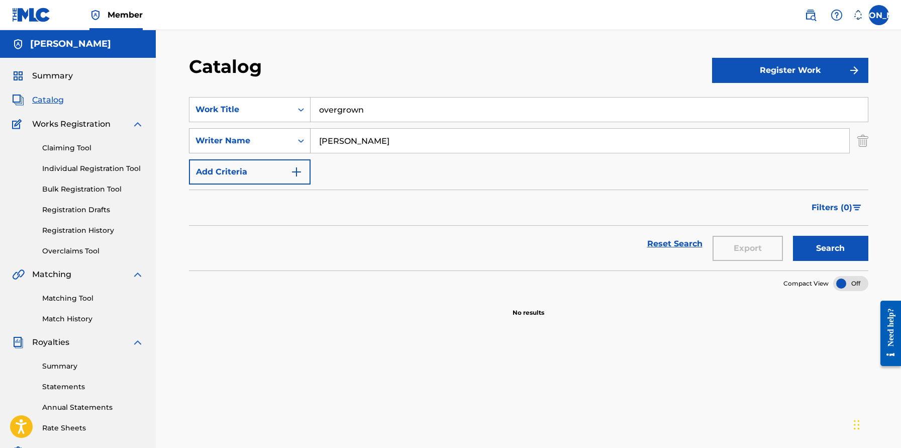
drag, startPoint x: 457, startPoint y: 139, endPoint x: 237, endPoint y: 147, distance: 220.2
click at [237, 147] on div "SearchWithCriteria543df9be-66ff-4754-a3c1-429be6433857 Writer Name [PERSON_NAME]" at bounding box center [528, 140] width 679 height 25
drag, startPoint x: 455, startPoint y: 141, endPoint x: 204, endPoint y: 116, distance: 251.3
click at [204, 116] on div "SearchWithCriteria5afa575a-bd23-4d84-8490-f409813623e3 Work Title overgrown Sea…" at bounding box center [528, 140] width 679 height 87
type input "[PERSON_NAME]"
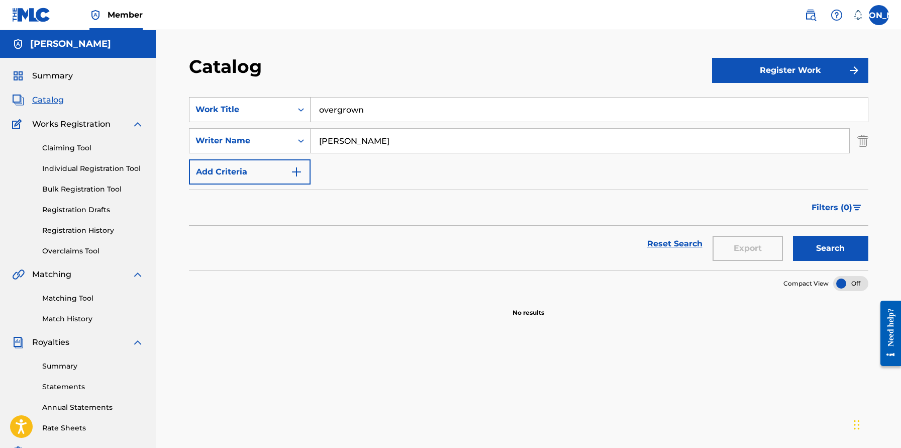
click at [755, 248] on button "Search" at bounding box center [830, 248] width 75 height 25
click at [380, 113] on input "overgrown" at bounding box center [588, 109] width 557 height 24
drag, startPoint x: 384, startPoint y: 112, endPoint x: 89, endPoint y: 64, distance: 298.2
click at [89, 64] on main "[PERSON_NAME] Summary Catalog Works Registration Claiming Tool Individual Regis…" at bounding box center [450, 302] width 901 height 544
type input "[PERSON_NAME]"
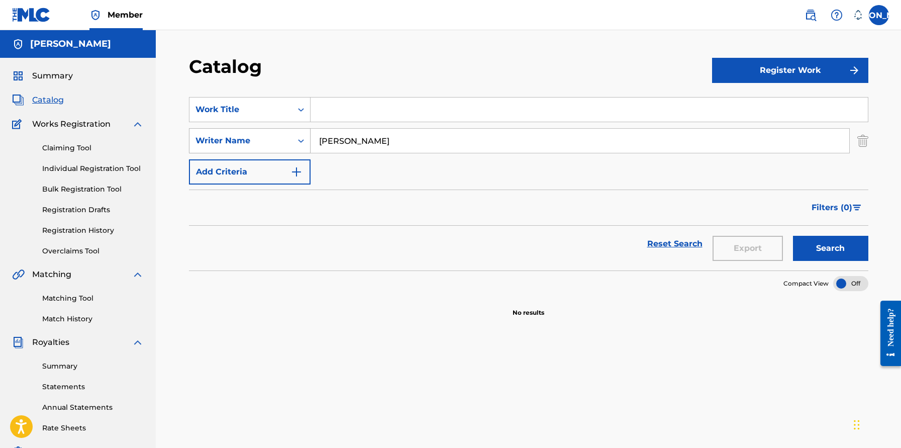
drag, startPoint x: 442, startPoint y: 143, endPoint x: 229, endPoint y: 142, distance: 212.5
click at [229, 142] on div "SearchWithCriteria543df9be-66ff-4754-a3c1-429be6433857 Writer Name [PERSON_NAME]" at bounding box center [528, 140] width 679 height 25
type input "[PERSON_NAME]"
click at [755, 248] on button "Search" at bounding box center [830, 248] width 75 height 25
drag, startPoint x: 419, startPoint y: 144, endPoint x: 241, endPoint y: 132, distance: 179.2
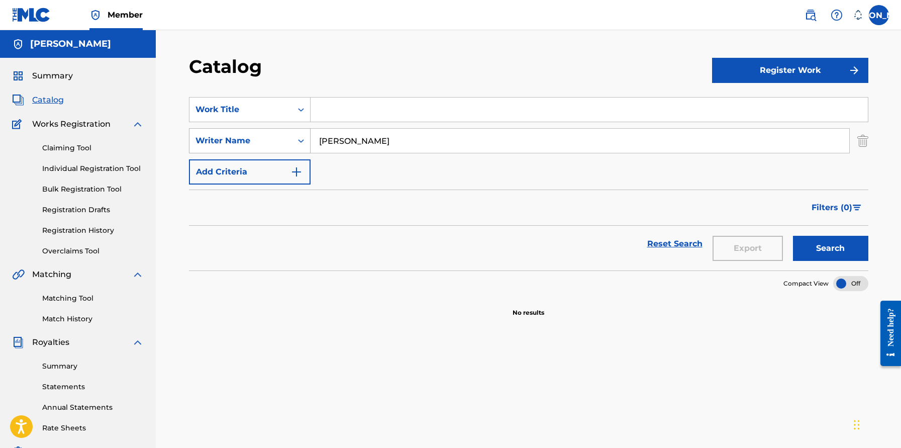
click at [241, 132] on div "SearchWithCriteria543df9be-66ff-4754-a3c1-429be6433857 Writer Name [PERSON_NAME]" at bounding box center [528, 140] width 679 height 25
click at [403, 110] on input "Search Form" at bounding box center [588, 109] width 557 height 24
type input "damage you still do"
click at [755, 248] on button "Search" at bounding box center [830, 248] width 75 height 25
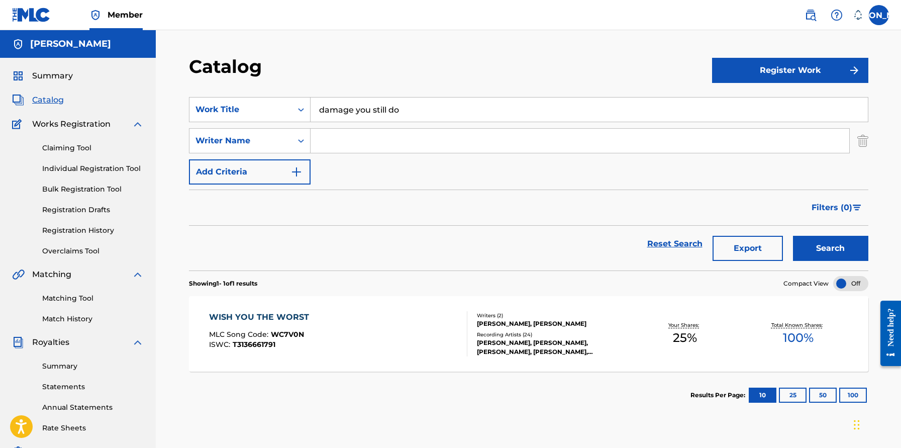
click at [87, 146] on link "Claiming Tool" at bounding box center [92, 148] width 101 height 11
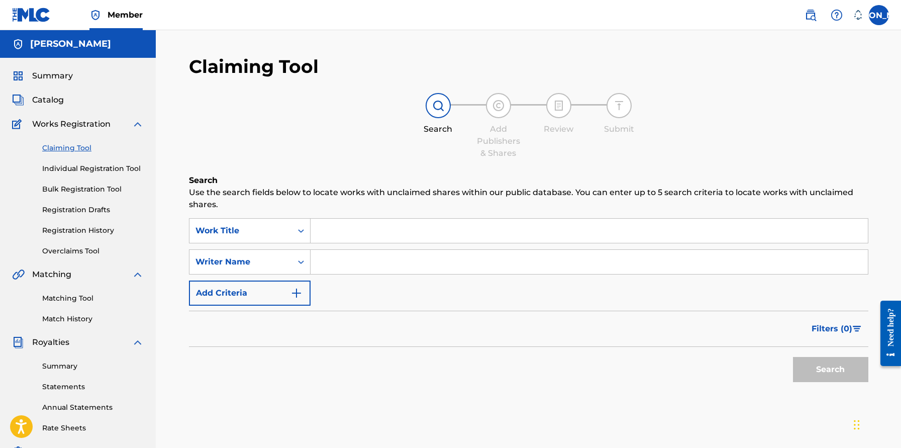
click at [370, 229] on input "Search Form" at bounding box center [588, 230] width 557 height 24
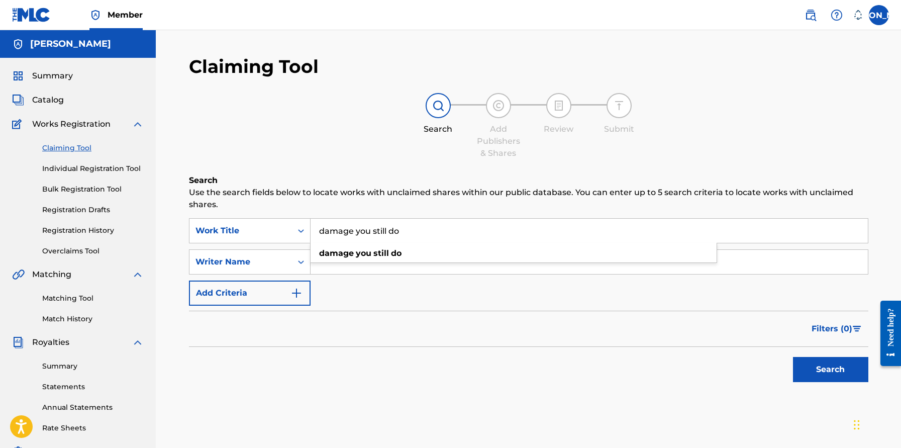
type input "damage you still do"
click at [755, 369] on button "Search" at bounding box center [830, 369] width 75 height 25
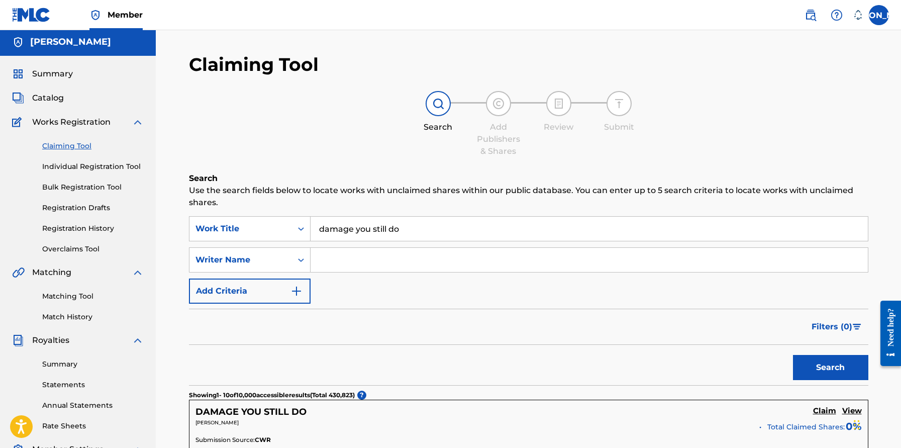
scroll to position [271, 0]
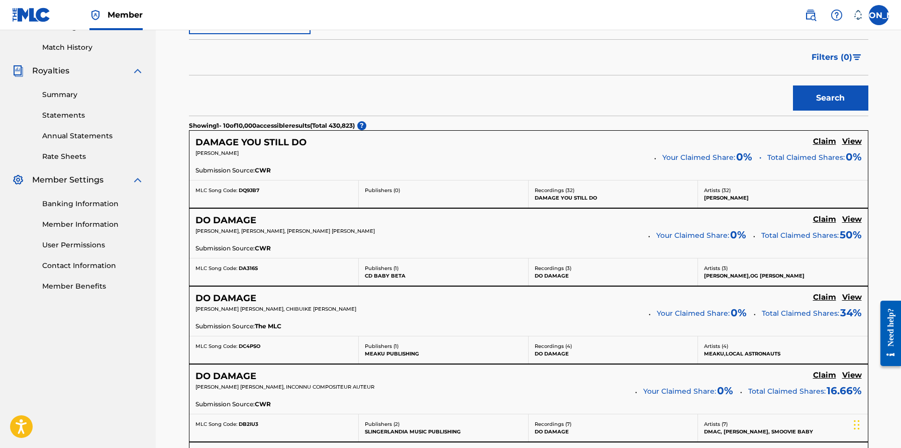
click at [755, 145] on h5 "Claim" at bounding box center [824, 142] width 23 height 10
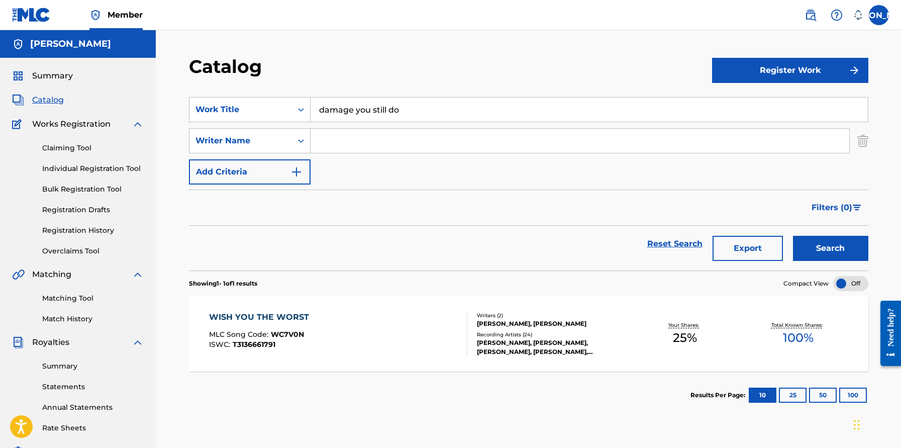
drag, startPoint x: 432, startPoint y: 111, endPoint x: 199, endPoint y: 82, distance: 234.4
click at [199, 82] on div "Catalog Register Work SearchWithCriteria5afa575a-bd23-4d84-8490-f409813623e3 Wo…" at bounding box center [528, 314] width 703 height 519
type input "overgrown"
click at [755, 248] on button "Search" at bounding box center [830, 248] width 75 height 25
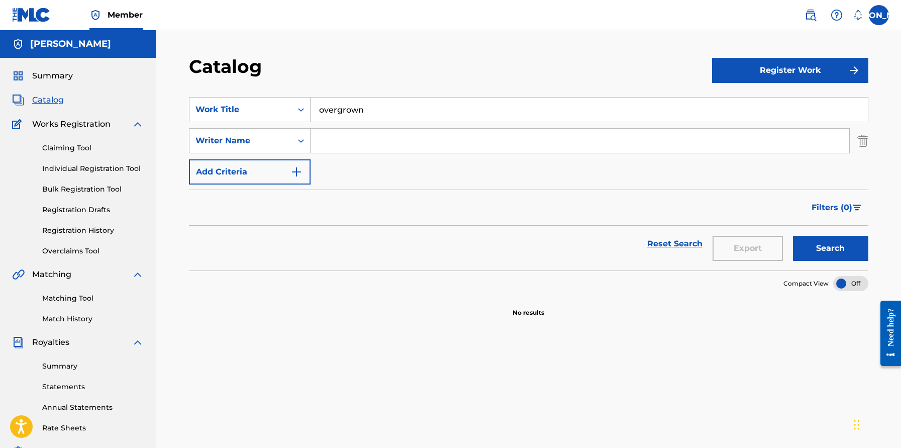
click at [336, 139] on input "Search Form" at bounding box center [579, 141] width 538 height 24
drag, startPoint x: 452, startPoint y: 104, endPoint x: 482, endPoint y: 132, distance: 40.9
click at [482, 132] on div "SearchWithCriteria5afa575a-bd23-4d84-8490-f409813623e3 Work Title overgrown Sea…" at bounding box center [528, 140] width 679 height 87
click at [79, 146] on link "Claiming Tool" at bounding box center [92, 148] width 101 height 11
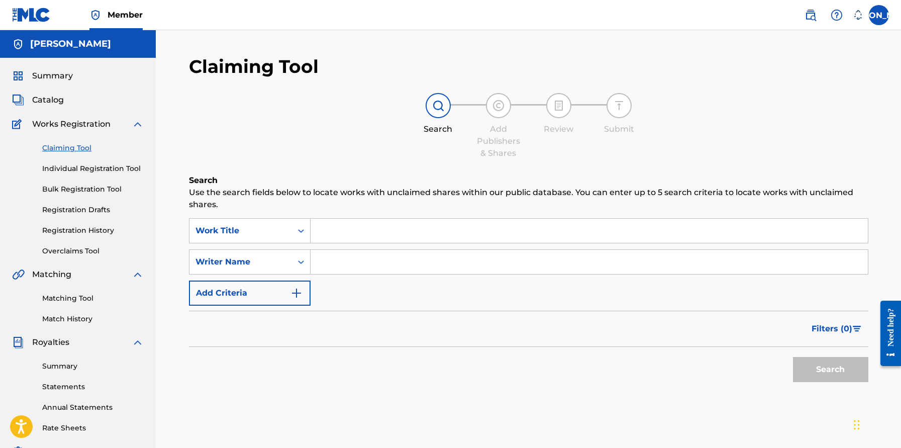
click at [418, 238] on input "Search Form" at bounding box center [588, 230] width 557 height 24
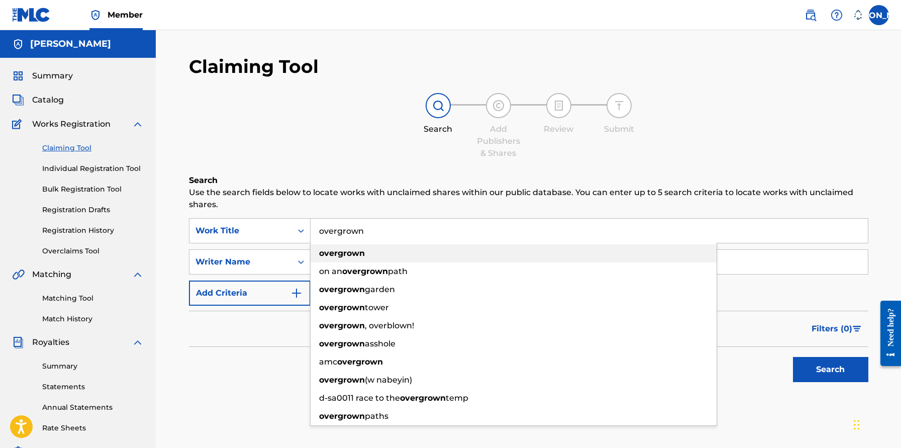
type input "overgrown"
click at [395, 257] on div "overgrown" at bounding box center [513, 253] width 406 height 18
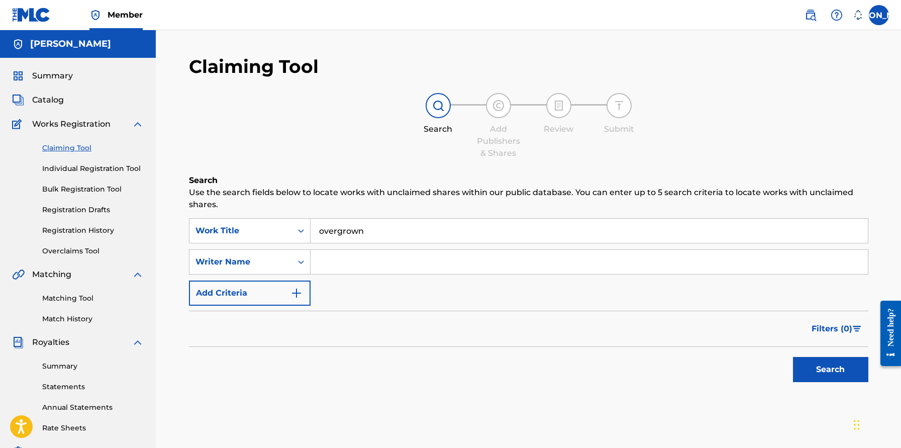
click at [392, 252] on input "Search Form" at bounding box center [588, 262] width 557 height 24
click at [755, 369] on button "Search" at bounding box center [830, 369] width 75 height 25
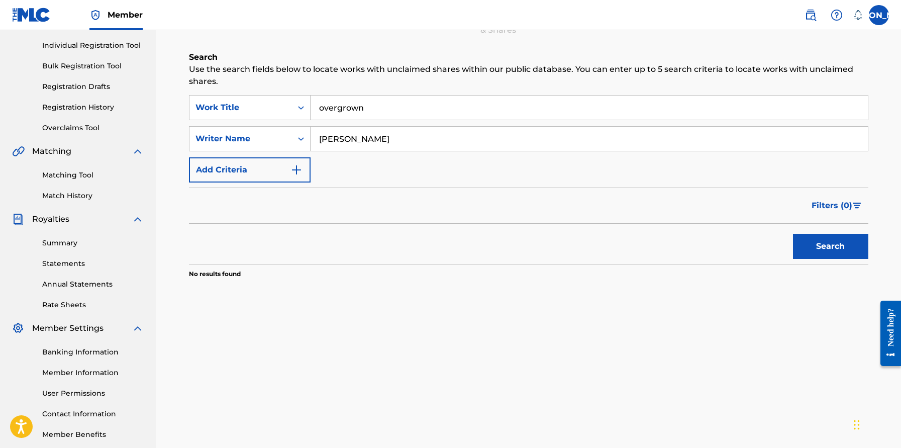
drag, startPoint x: 387, startPoint y: 133, endPoint x: 502, endPoint y: 142, distance: 115.4
click at [503, 141] on input "[PERSON_NAME]" at bounding box center [588, 139] width 557 height 24
type input "[PERSON_NAME]"
click at [755, 246] on button "Search" at bounding box center [830, 246] width 75 height 25
click at [665, 211] on div "Filters ( 0 )" at bounding box center [528, 205] width 679 height 36
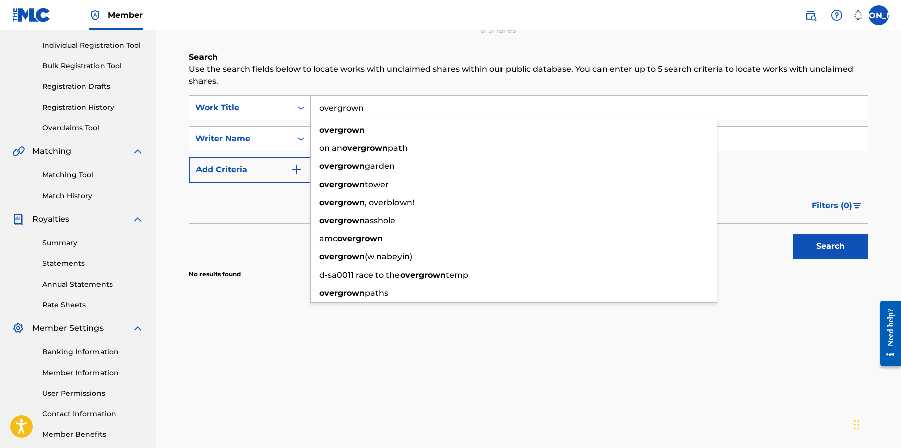
drag, startPoint x: 386, startPoint y: 108, endPoint x: 316, endPoint y: 100, distance: 70.3
click at [316, 100] on input "overgrown" at bounding box center [588, 107] width 557 height 24
type input "out of order"
click at [473, 47] on div "Claiming Tool Search Add Publishers & Shares Review Submit Search Use the searc…" at bounding box center [528, 130] width 679 height 396
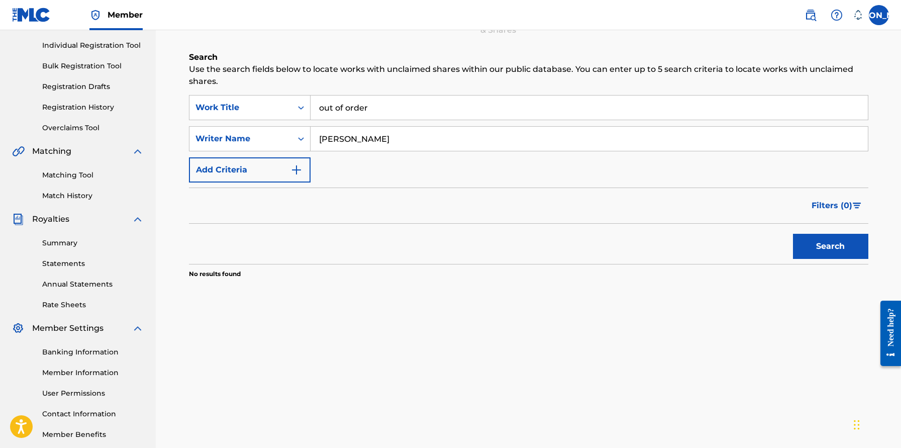
drag, startPoint x: 422, startPoint y: 133, endPoint x: 429, endPoint y: 159, distance: 27.0
click at [429, 159] on div "SearchWithCriteria8514b865-9009-4bc4-9202-0ff1eff1925e Work Title out of order …" at bounding box center [528, 138] width 679 height 87
type input "[PERSON_NAME]"
click at [755, 246] on button "Search" at bounding box center [830, 246] width 75 height 25
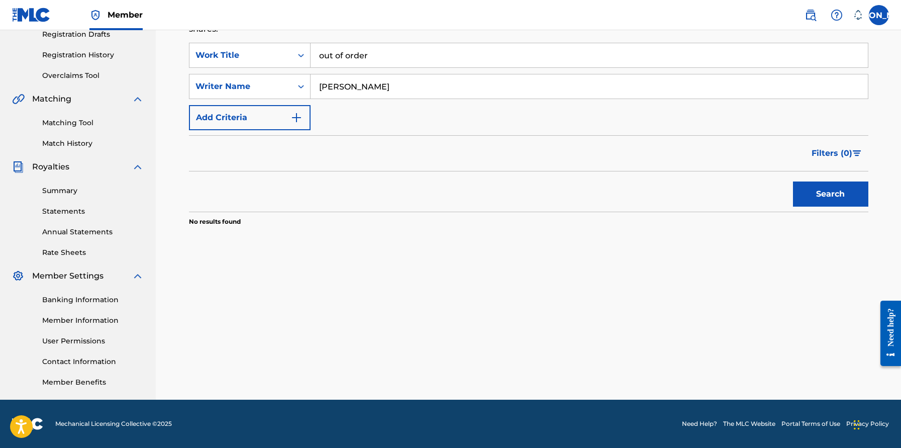
scroll to position [0, 0]
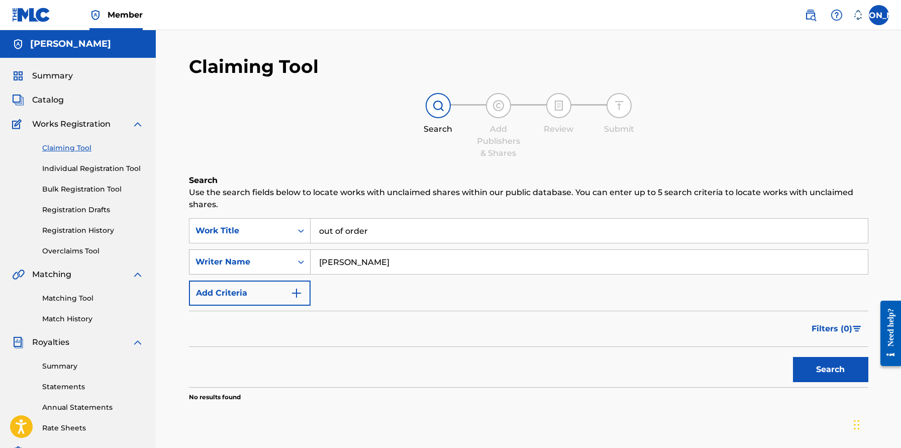
drag, startPoint x: 394, startPoint y: 259, endPoint x: 297, endPoint y: 251, distance: 97.2
click at [297, 251] on div "SearchWithCriteria5311e15f-30ef-4d46-bea7-15412ecec07a Writer Name [PERSON_NAME]" at bounding box center [528, 261] width 679 height 25
click at [755, 348] on div "Search" at bounding box center [828, 367] width 80 height 40
click at [755, 363] on button "Search" at bounding box center [830, 369] width 75 height 25
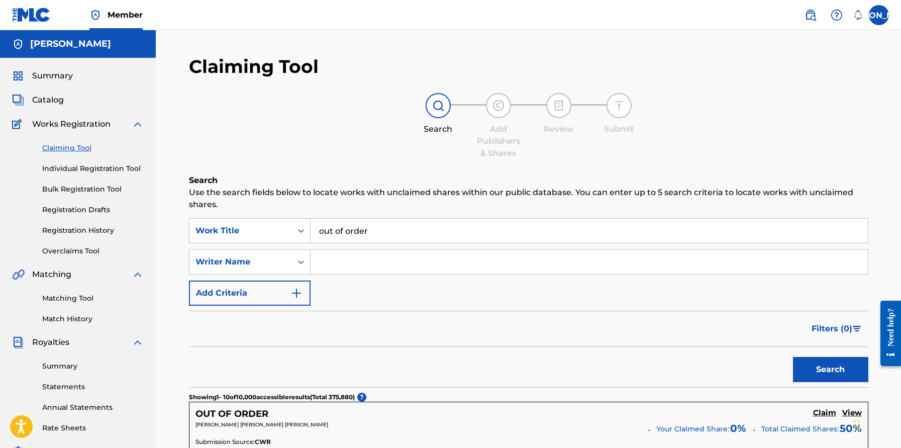
click at [365, 266] on input "Search Form" at bounding box center [588, 262] width 557 height 24
type input "[PERSON_NAME]"
click at [755, 369] on button "Search" at bounding box center [830, 369] width 75 height 25
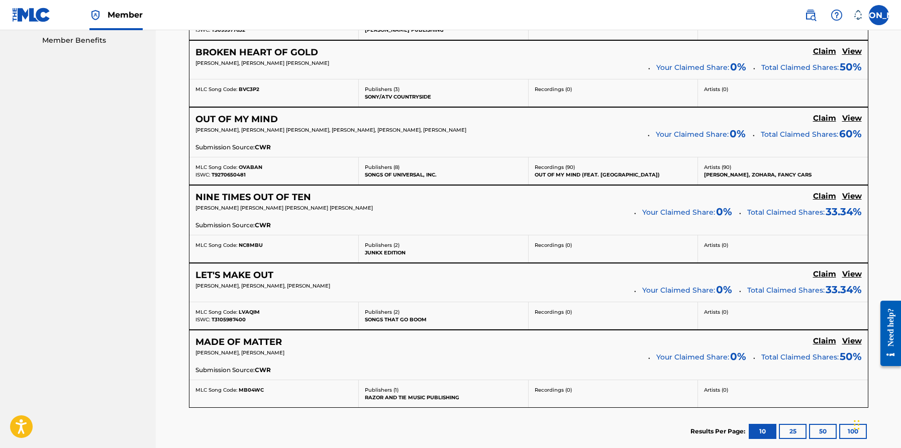
scroll to position [580, 0]
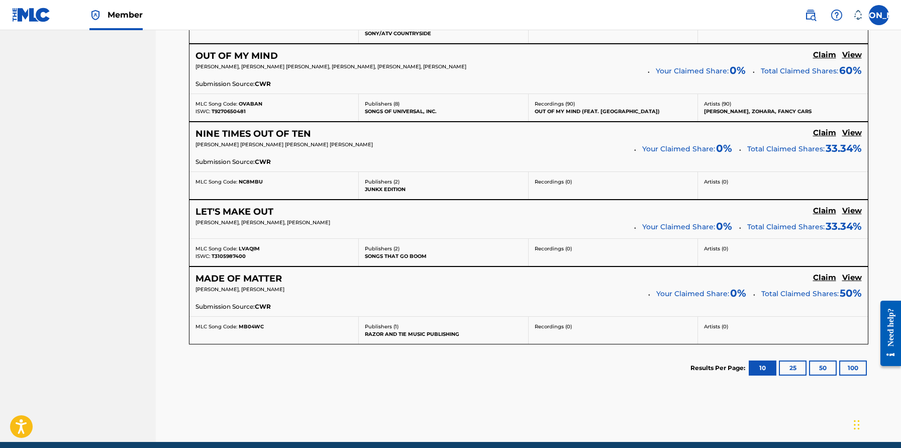
click at [755, 363] on button "25" at bounding box center [793, 367] width 28 height 15
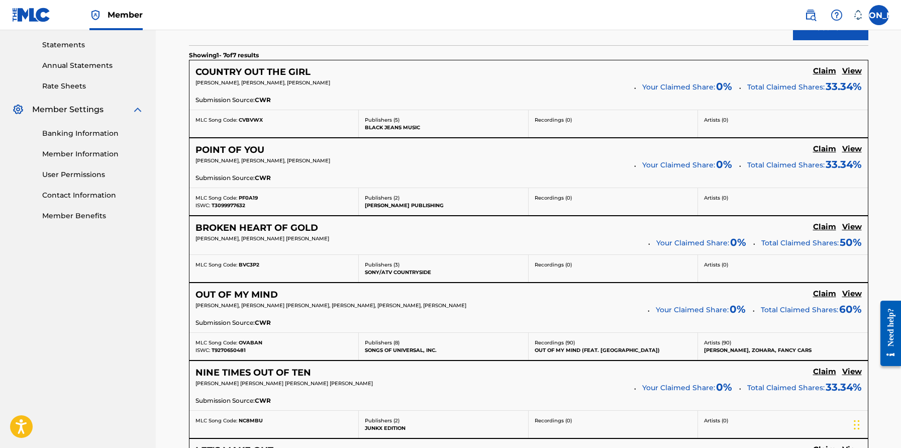
scroll to position [0, 0]
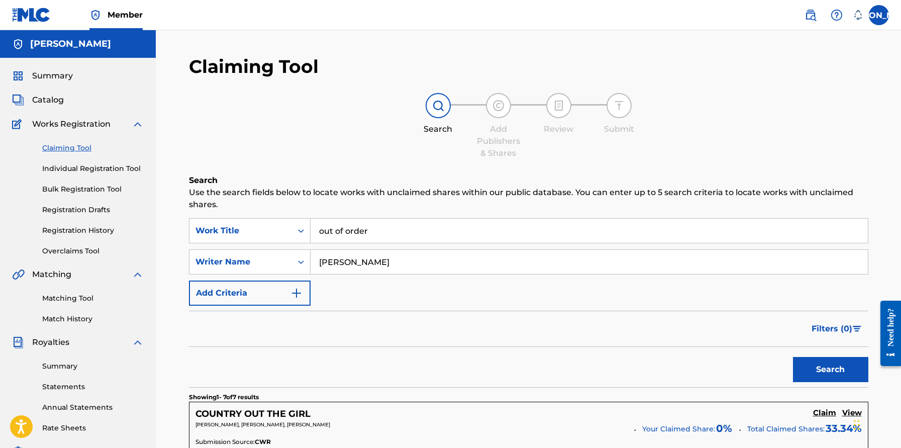
click at [336, 109] on div "Search Add Publishers & Shares Review Submit" at bounding box center [528, 126] width 679 height 66
